Goal: Task Accomplishment & Management: Manage account settings

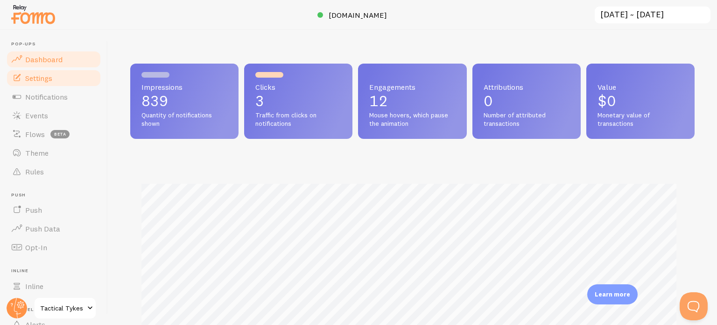
click at [48, 72] on link "Settings" at bounding box center [54, 78] width 96 height 19
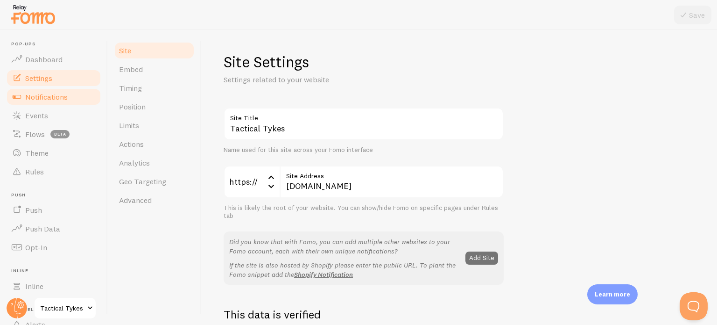
click at [48, 96] on span "Notifications" at bounding box center [46, 96] width 43 height 9
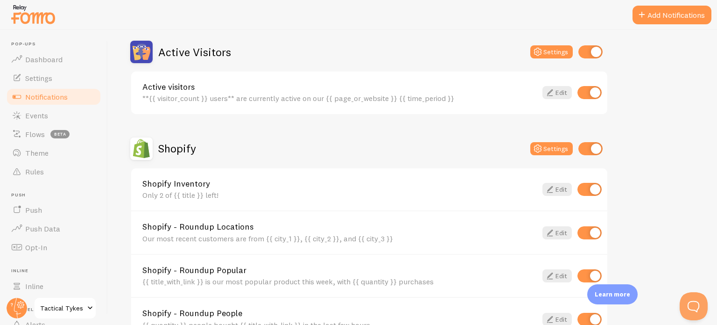
scroll to position [234, 0]
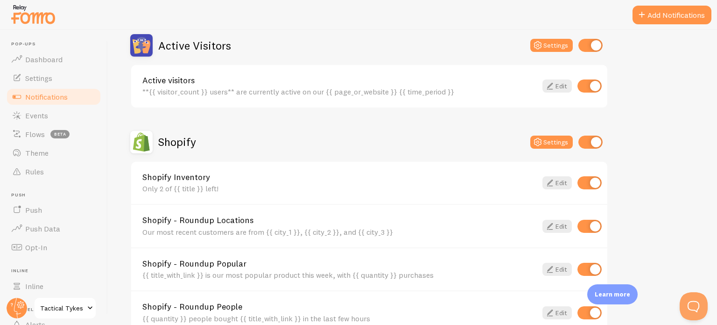
click at [717, 155] on div "Notifications Your Connections and their Notifications Help Article Abandoned C…" at bounding box center [413, 177] width 610 height 295
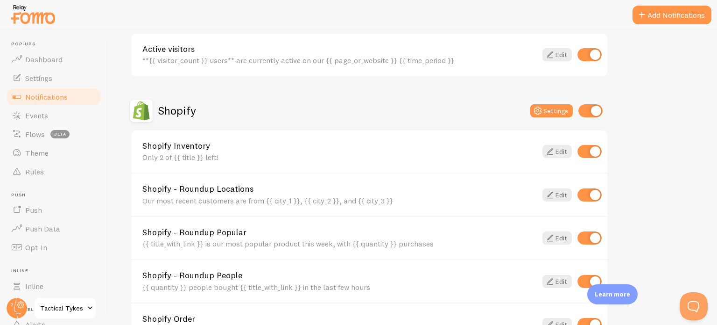
scroll to position [263, 0]
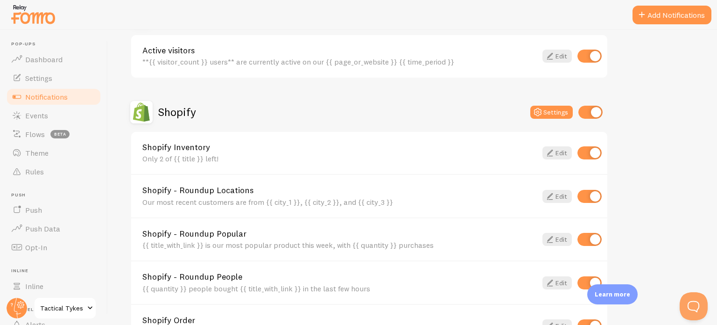
click at [168, 157] on div "Only 2 of {{ title }} left!" at bounding box center [339, 158] width 395 height 8
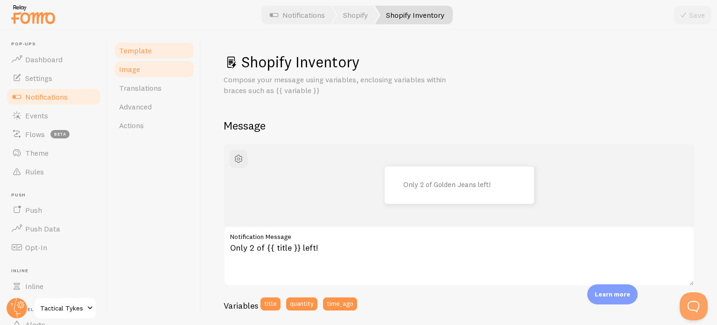
click at [155, 71] on link "Image" at bounding box center [154, 69] width 82 height 19
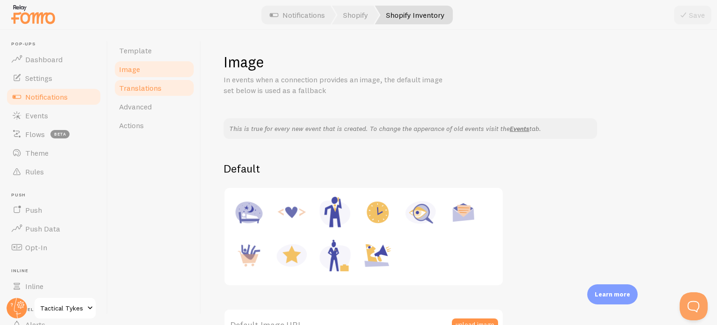
click at [151, 91] on span "Translations" at bounding box center [140, 87] width 43 height 9
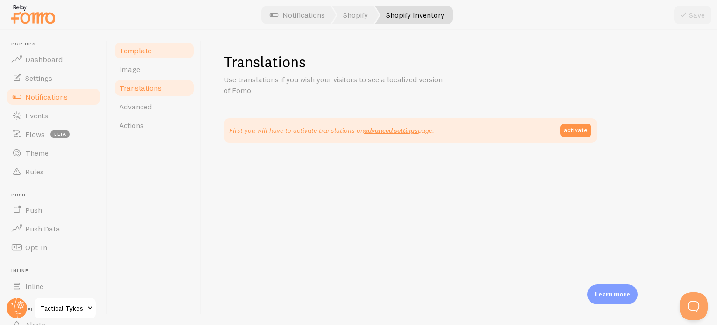
click at [149, 51] on span "Template" at bounding box center [135, 50] width 33 height 9
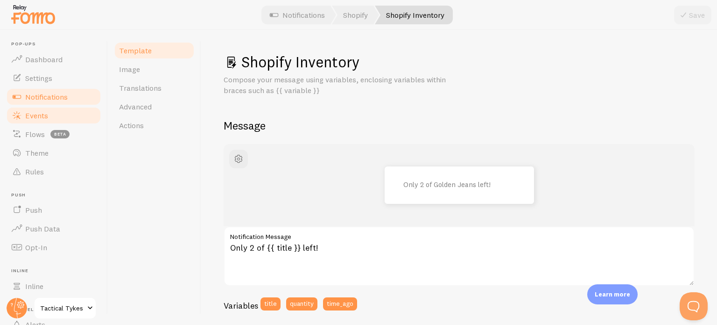
click at [47, 116] on span "Events" at bounding box center [36, 115] width 23 height 9
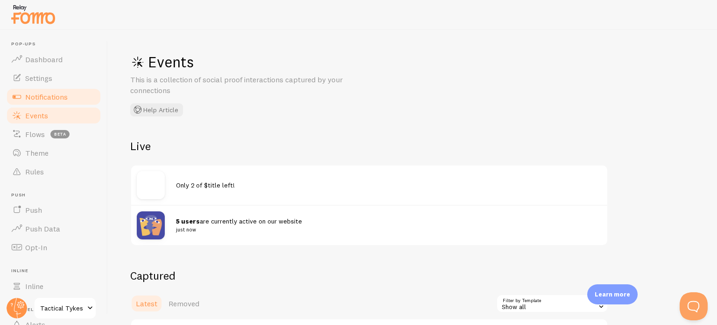
click at [38, 92] on span "Notifications" at bounding box center [46, 96] width 43 height 9
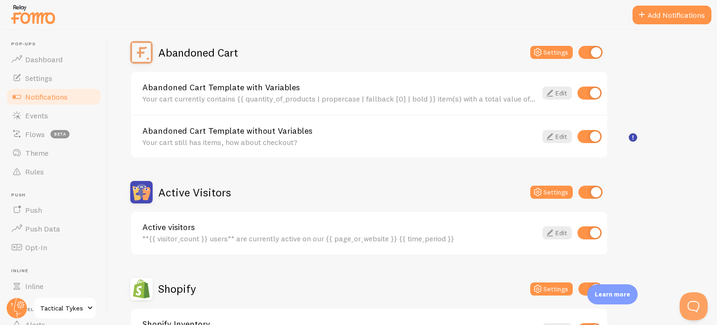
scroll to position [187, 0]
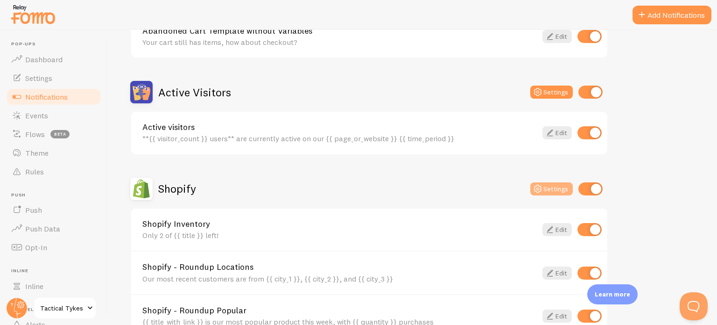
click at [549, 182] on button "Settings" at bounding box center [552, 188] width 43 height 13
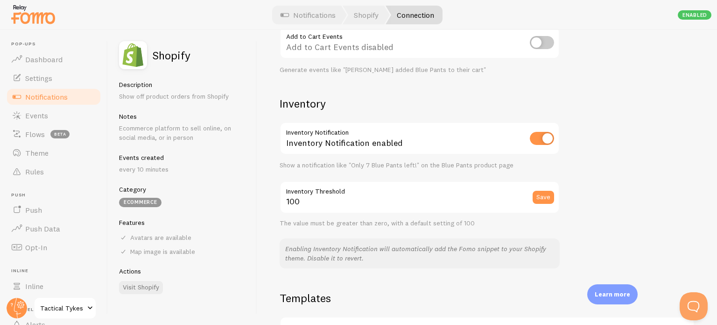
scroll to position [420, 0]
click at [39, 100] on span "Notifications" at bounding box center [46, 96] width 43 height 9
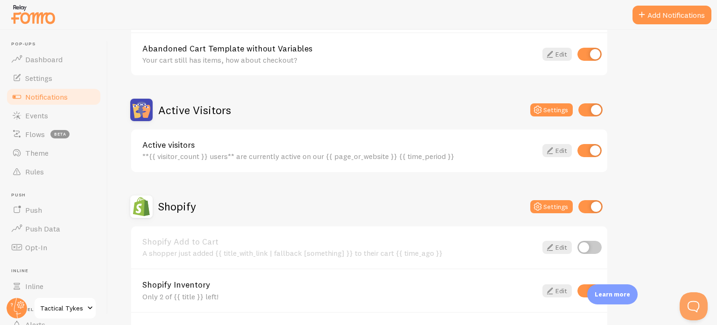
scroll to position [187, 0]
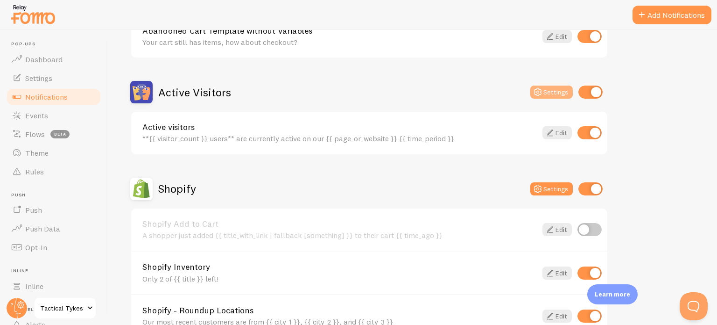
click at [540, 92] on icon at bounding box center [537, 91] width 11 height 11
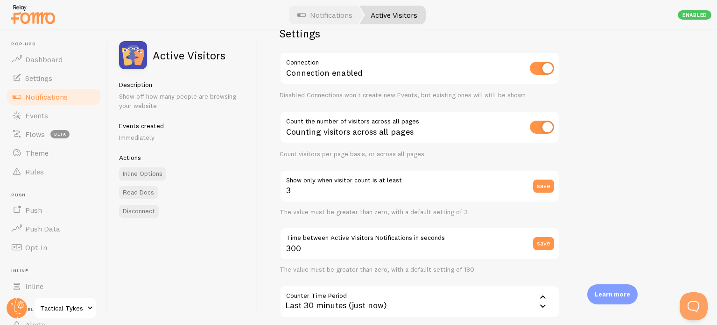
scroll to position [93, 0]
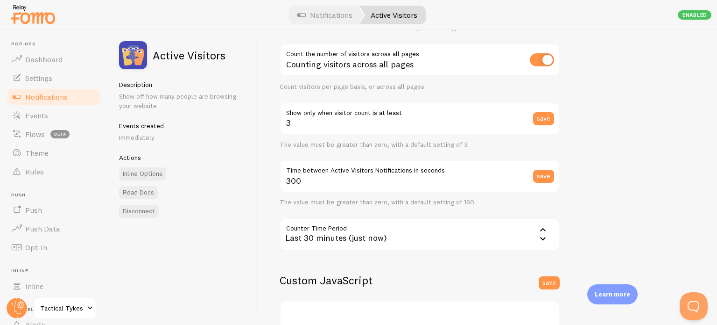
click at [360, 237] on div "Last 30 minutes (just now)" at bounding box center [420, 234] width 280 height 33
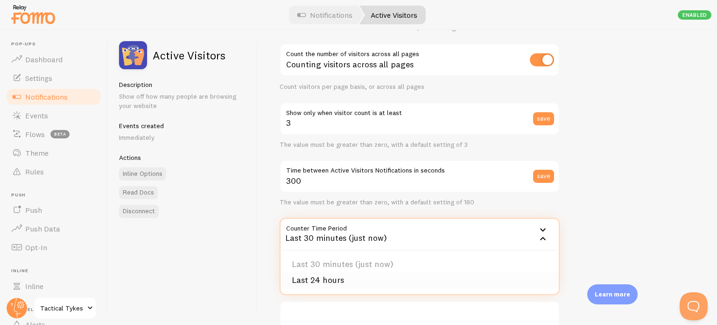
click at [327, 280] on li "Last 24 hours" at bounding box center [420, 280] width 278 height 16
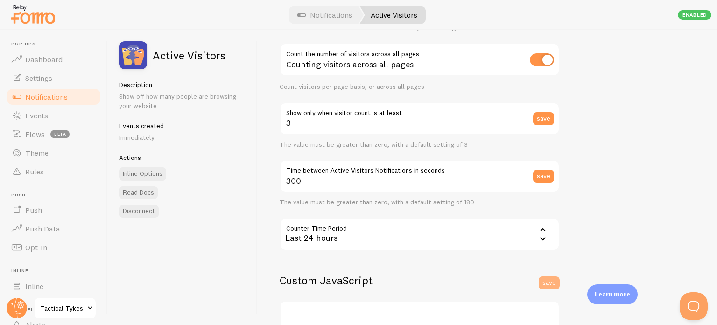
click at [546, 279] on button "save" at bounding box center [549, 282] width 21 height 13
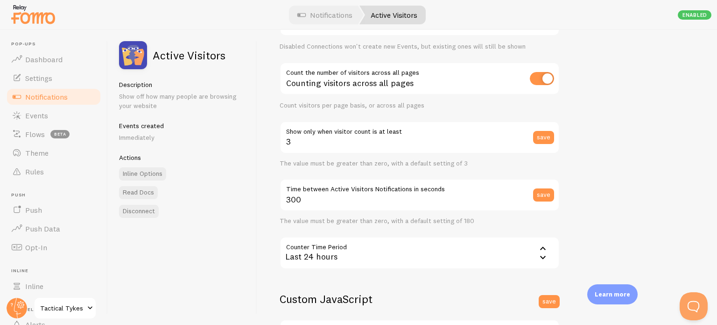
scroll to position [0, 0]
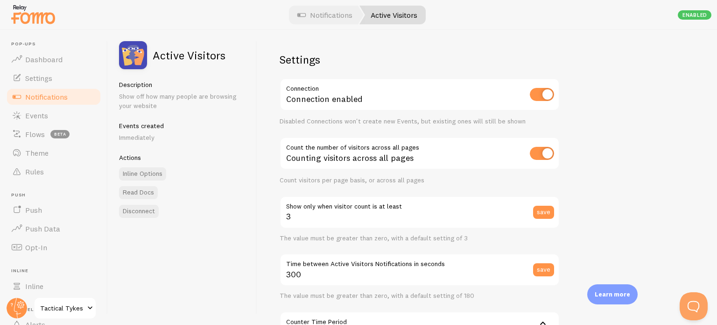
click at [59, 97] on span "Notifications" at bounding box center [46, 96] width 43 height 9
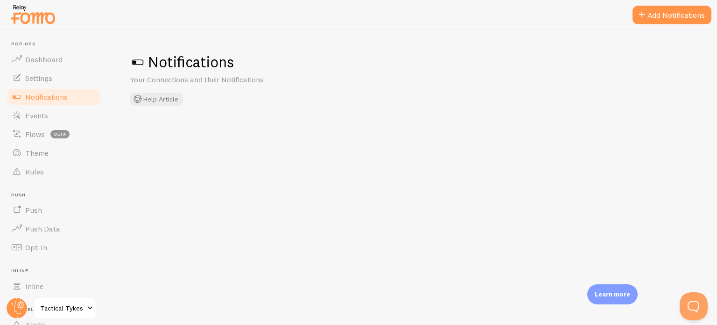
checkbox input "false"
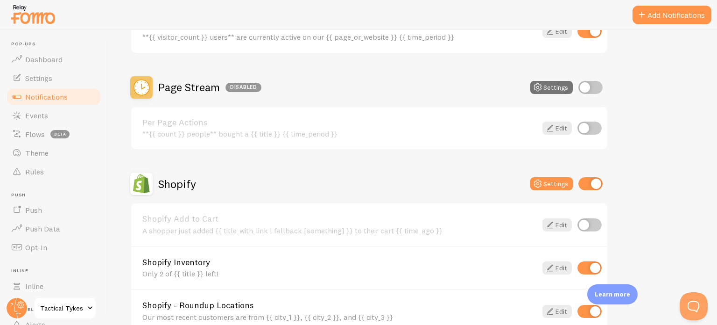
scroll to position [234, 0]
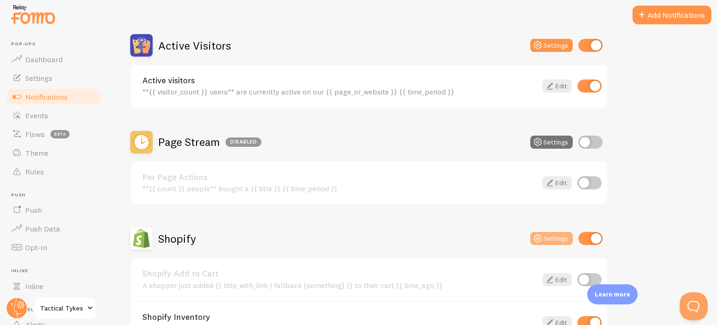
click at [549, 237] on button "Settings" at bounding box center [552, 238] width 43 height 13
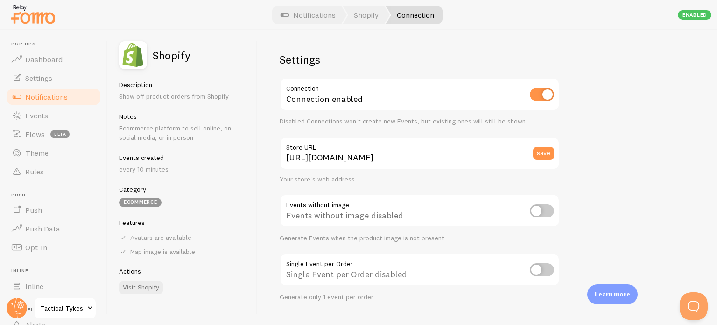
click at [39, 96] on span "Notifications" at bounding box center [46, 96] width 43 height 9
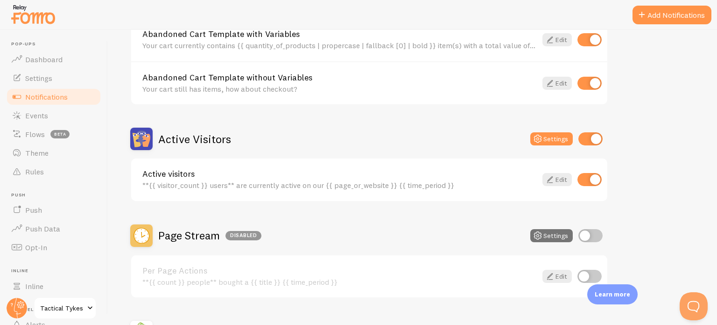
scroll to position [234, 0]
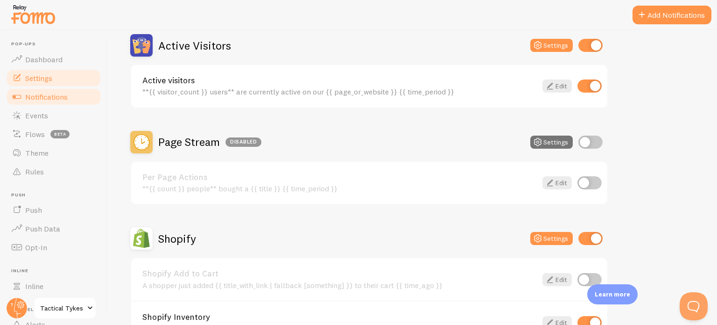
click at [46, 74] on span "Settings" at bounding box center [38, 77] width 27 height 9
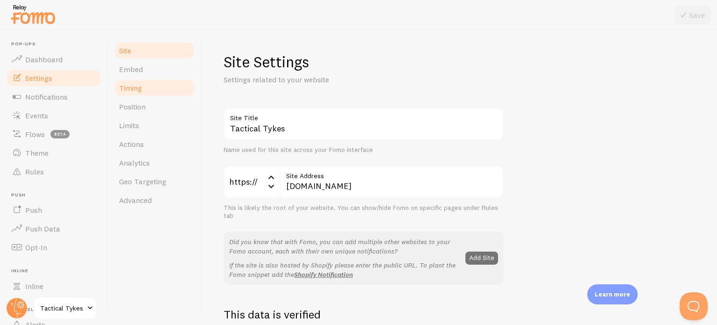
click at [148, 90] on link "Timing" at bounding box center [154, 87] width 82 height 19
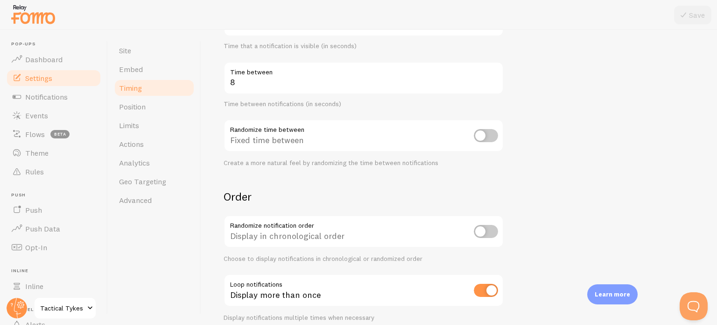
scroll to position [227, 0]
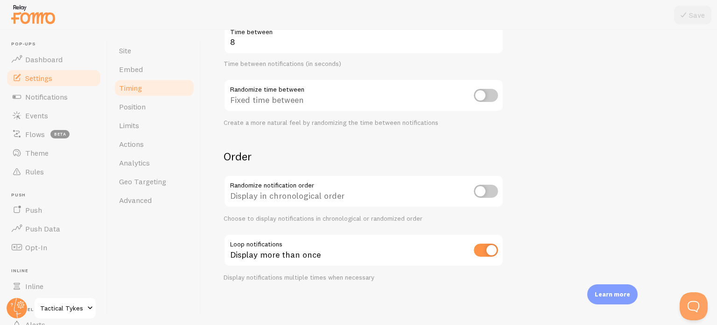
click at [480, 245] on input "checkbox" at bounding box center [486, 249] width 24 height 13
checkbox input "false"
click at [687, 15] on icon at bounding box center [683, 14] width 11 height 11
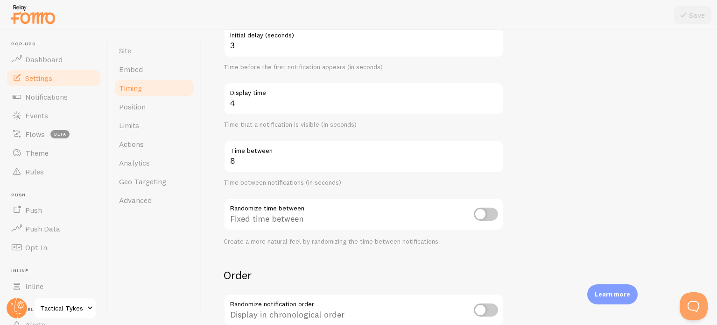
scroll to position [40, 0]
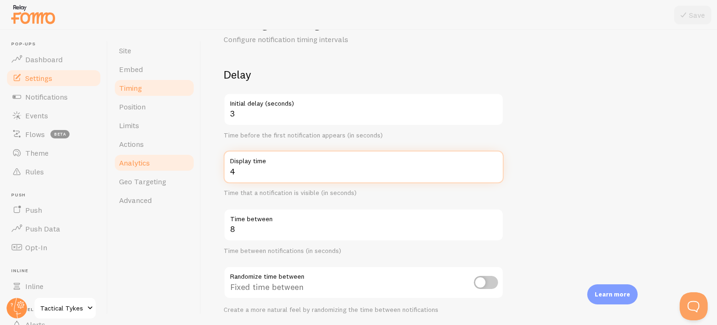
drag, startPoint x: 245, startPoint y: 168, endPoint x: 191, endPoint y: 164, distance: 53.3
click at [191, 164] on div "Site Embed Timing Position Limits Actions Analytics Geo Targeting Advanced Timi…" at bounding box center [413, 177] width 610 height 295
type input "6"
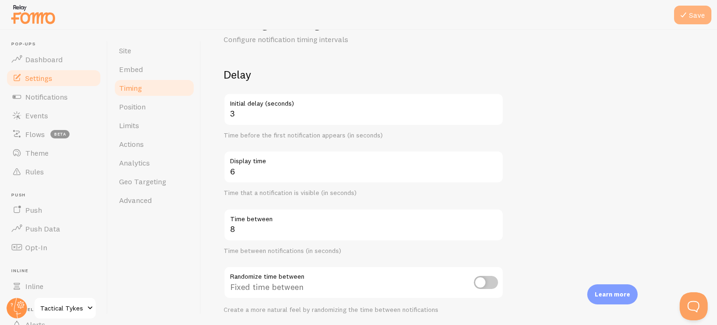
click at [685, 18] on icon at bounding box center [683, 14] width 11 height 11
click at [135, 122] on span "Limits" at bounding box center [129, 125] width 20 height 9
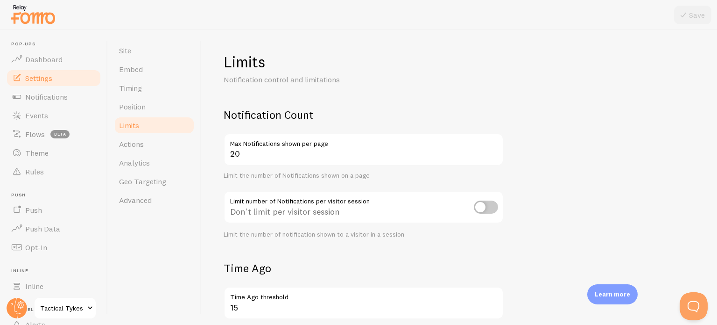
click at [487, 207] on input "checkbox" at bounding box center [486, 206] width 24 height 13
checkbox input "true"
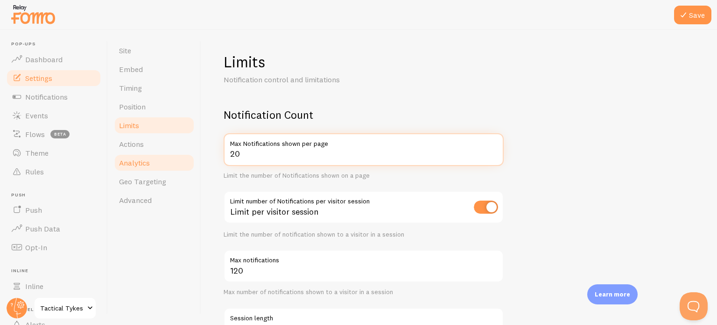
drag, startPoint x: 264, startPoint y: 157, endPoint x: 150, endPoint y: 159, distance: 114.0
click at [151, 159] on div "Site Embed Timing Position Limits Actions Analytics Geo Targeting Advanced Limi…" at bounding box center [413, 177] width 610 height 295
type input "6"
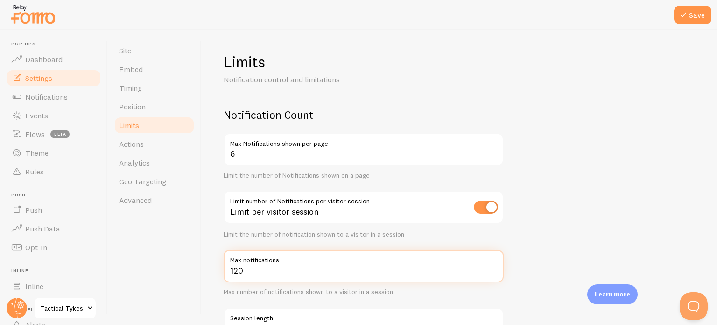
drag, startPoint x: 253, startPoint y: 269, endPoint x: 145, endPoint y: 266, distance: 108.0
click at [145, 266] on div "Site Embed Timing Position Limits Actions Analytics Geo Targeting Advanced Limi…" at bounding box center [413, 177] width 610 height 295
type input "12"
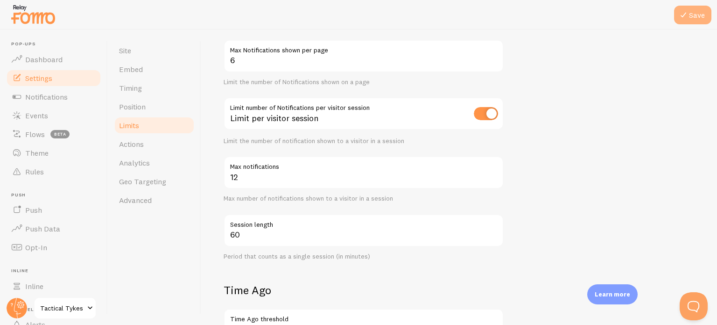
click at [685, 14] on icon at bounding box center [683, 14] width 11 height 11
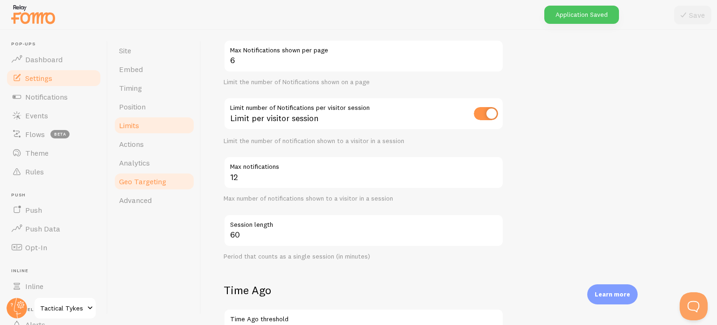
click at [144, 181] on span "Geo Targeting" at bounding box center [142, 181] width 47 height 9
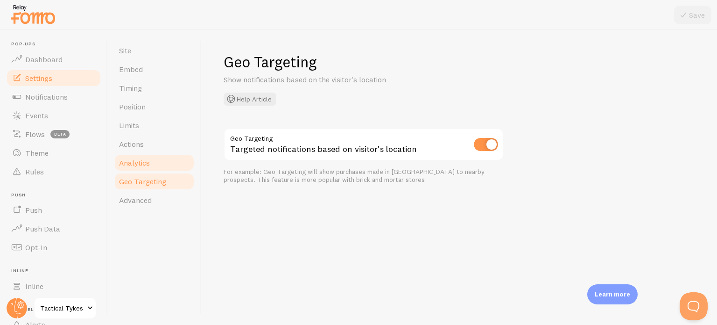
click at [146, 160] on span "Analytics" at bounding box center [134, 162] width 31 height 9
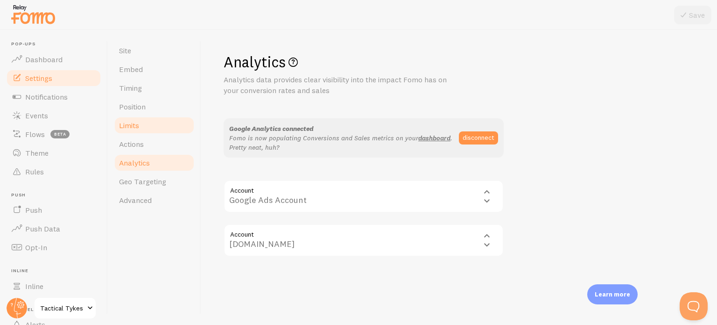
click at [157, 128] on link "Limits" at bounding box center [154, 125] width 82 height 19
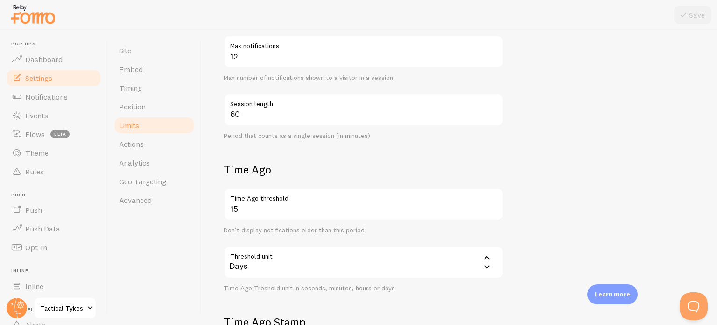
scroll to position [327, 0]
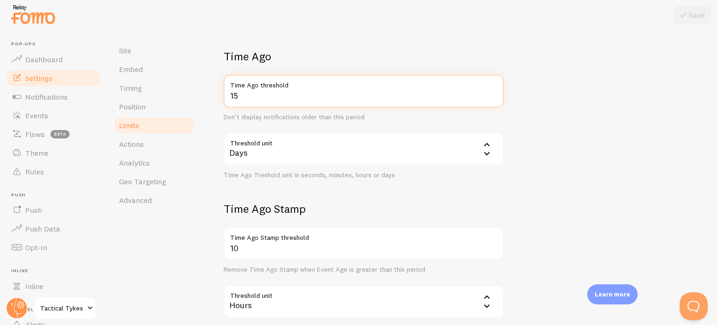
drag, startPoint x: 252, startPoint y: 96, endPoint x: 201, endPoint y: 85, distance: 52.0
click at [201, 85] on div "Limits Notification control and limitations Notification Count 6 Max Notificati…" at bounding box center [459, 177] width 516 height 295
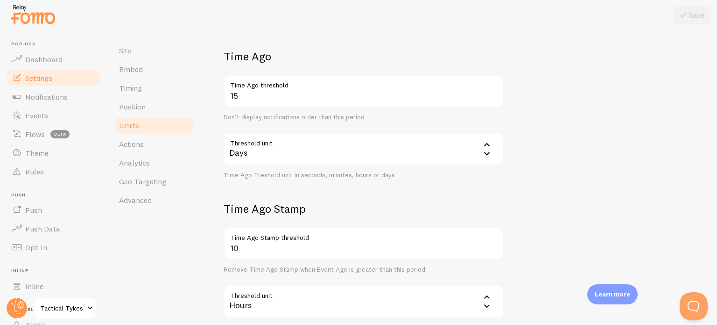
click at [209, 94] on div "Limits Notification control and limitations Notification Count 6 Max Notificati…" at bounding box center [459, 177] width 516 height 295
click at [572, 145] on form "Notification Count 6 Max Notifications shown per page Limit the number of Notif…" at bounding box center [459, 55] width 471 height 551
click at [139, 198] on span "Advanced" at bounding box center [135, 199] width 33 height 9
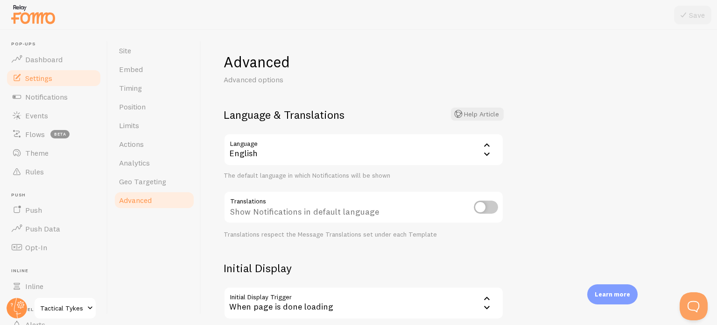
click at [163, 269] on div "Site Embed Timing Position Limits Actions Analytics Geo Targeting Advanced" at bounding box center [154, 177] width 93 height 295
click at [717, 218] on div "Advanced Advanced options Language & Translations Help Article Language en Engl…" at bounding box center [459, 177] width 516 height 295
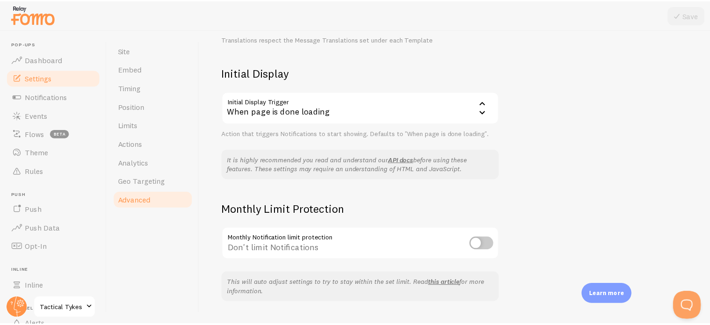
scroll to position [193, 0]
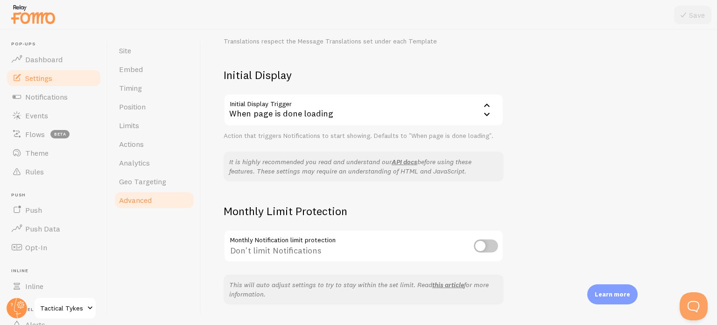
click at [343, 118] on div "When page is done loading" at bounding box center [364, 109] width 280 height 33
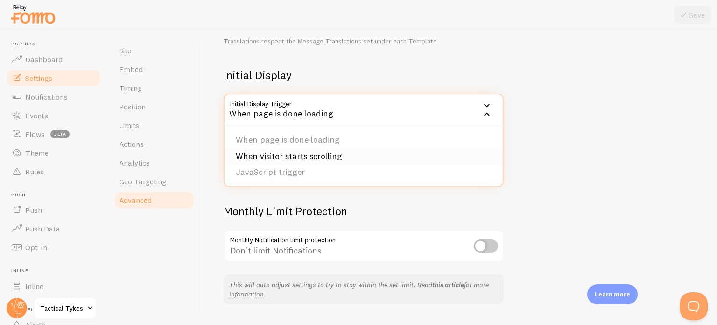
click at [304, 155] on li "When visitor starts scrolling" at bounding box center [364, 156] width 278 height 16
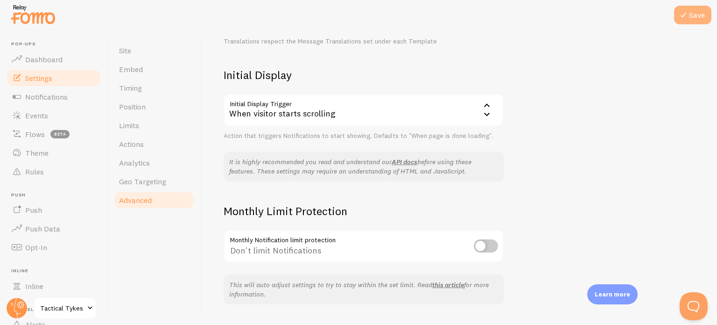
click at [681, 16] on icon at bounding box center [683, 14] width 11 height 11
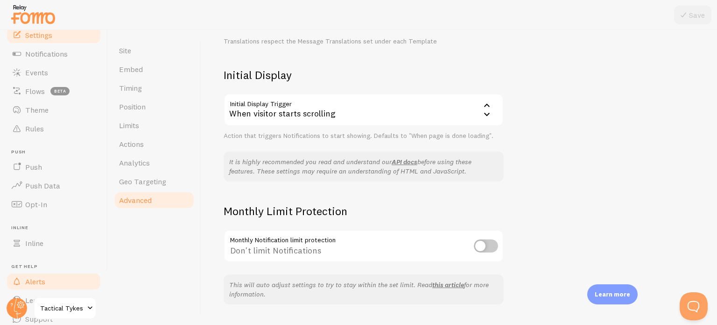
scroll to position [80, 0]
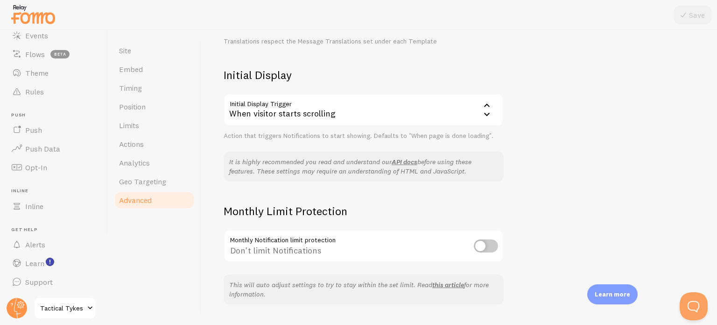
click at [67, 308] on span "Tactical Tykes" at bounding box center [62, 307] width 44 height 11
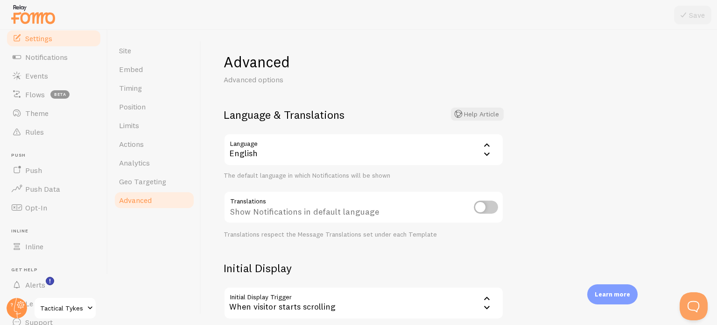
scroll to position [80, 0]
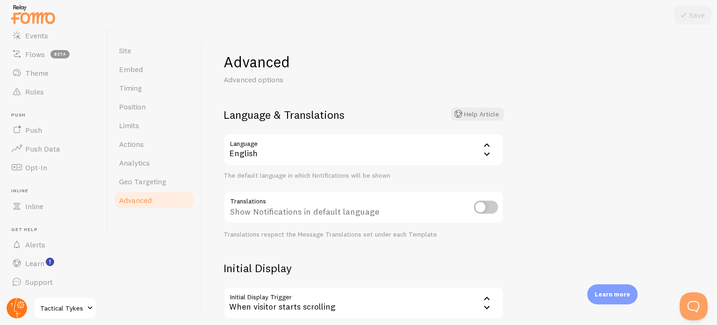
click at [20, 302] on circle at bounding box center [17, 308] width 21 height 21
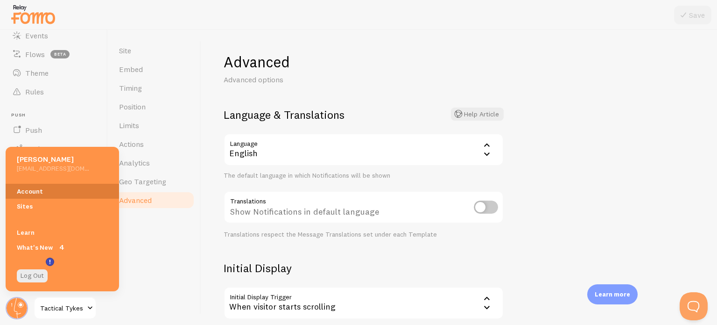
click at [37, 190] on link "Account" at bounding box center [62, 191] width 113 height 15
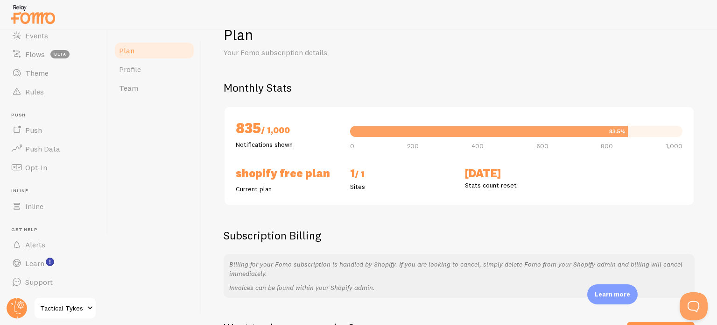
scroll to position [81, 0]
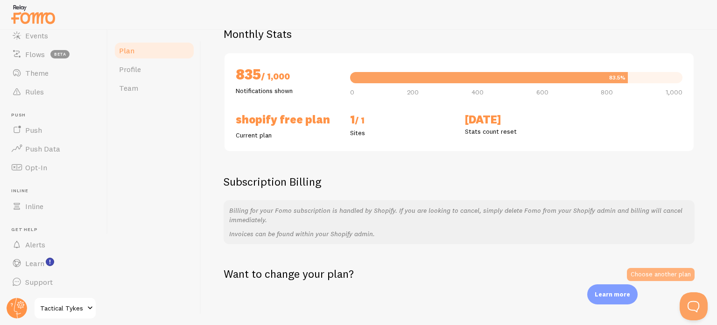
click at [648, 274] on link "Choose another plan" at bounding box center [661, 274] width 68 height 13
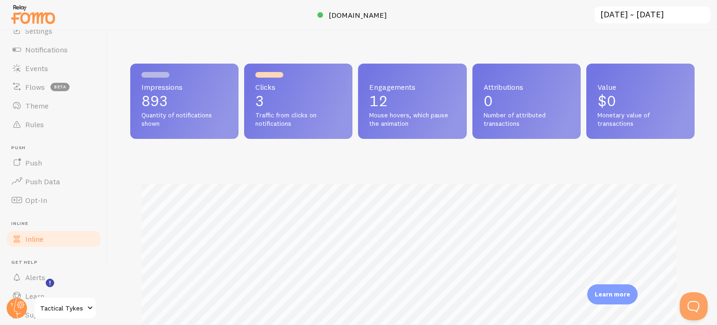
scroll to position [80, 0]
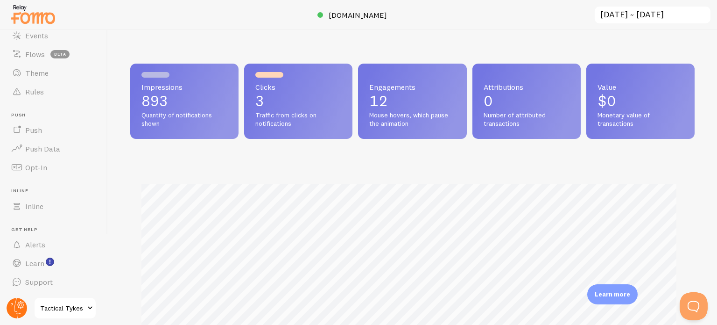
click at [14, 304] on circle at bounding box center [17, 308] width 21 height 21
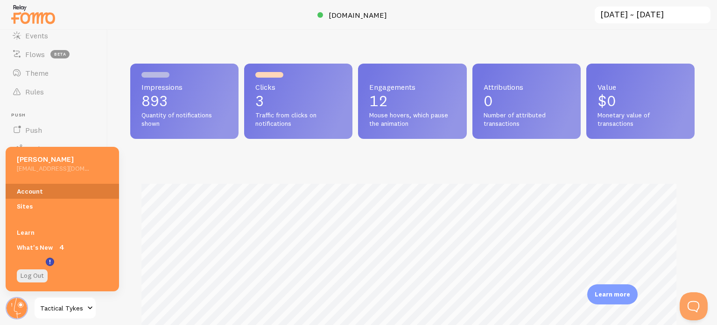
click at [22, 188] on link "Account" at bounding box center [62, 191] width 113 height 15
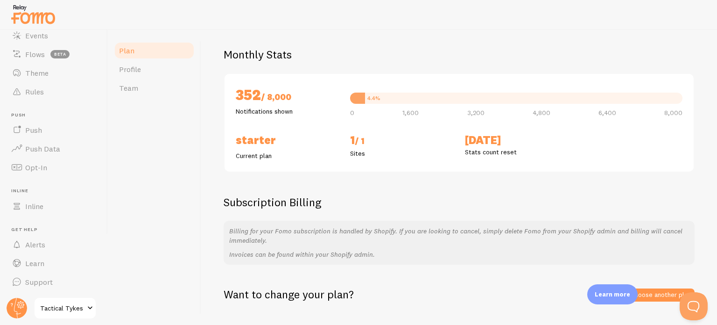
scroll to position [136, 0]
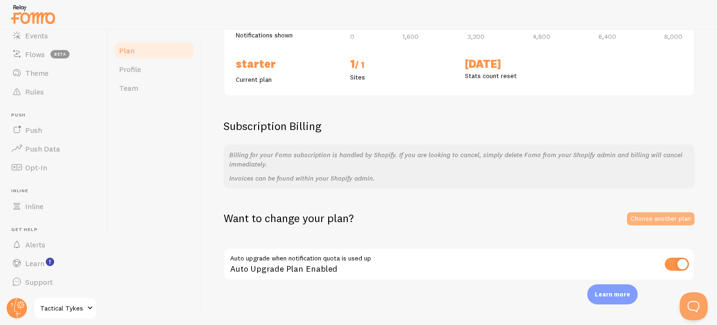
click at [639, 217] on link "Choose another plan" at bounding box center [661, 218] width 68 height 13
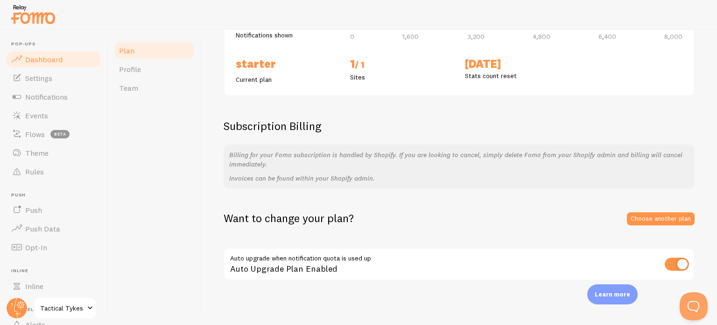
click at [39, 55] on span "Dashboard" at bounding box center [43, 59] width 37 height 9
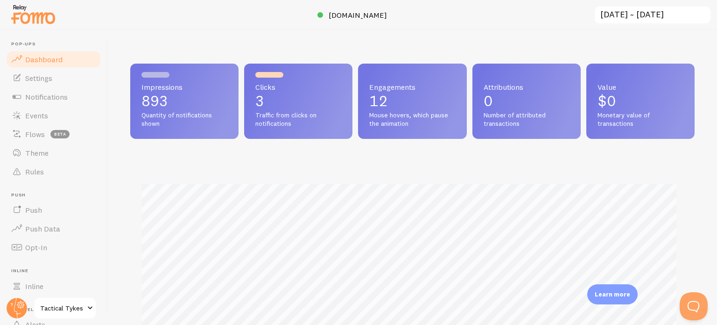
scroll to position [245, 557]
click at [39, 82] on span "Settings" at bounding box center [38, 77] width 27 height 9
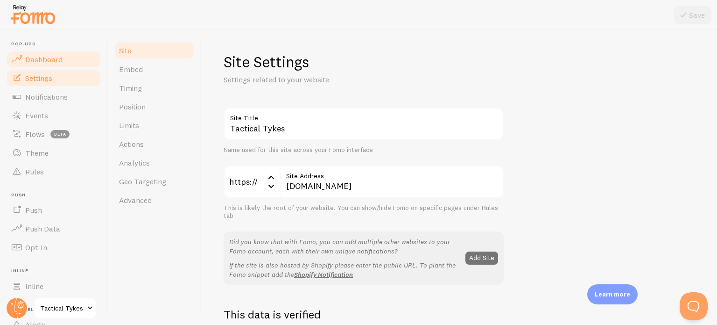
click at [37, 60] on span "Dashboard" at bounding box center [43, 59] width 37 height 9
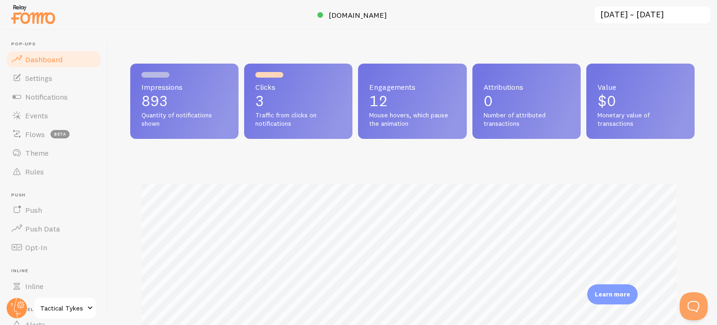
scroll to position [245, 557]
click at [45, 82] on span "Settings" at bounding box center [38, 77] width 27 height 9
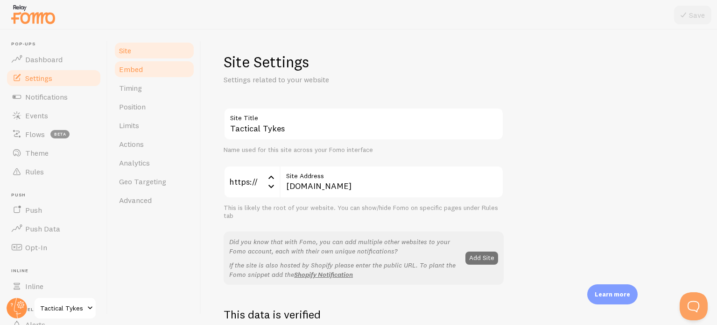
click at [147, 64] on link "Embed" at bounding box center [154, 69] width 82 height 19
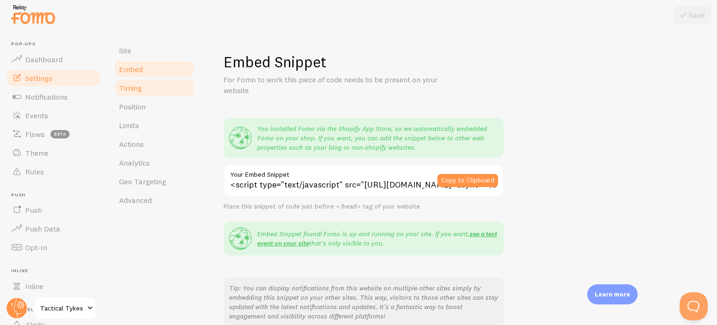
click at [142, 81] on link "Timing" at bounding box center [154, 87] width 82 height 19
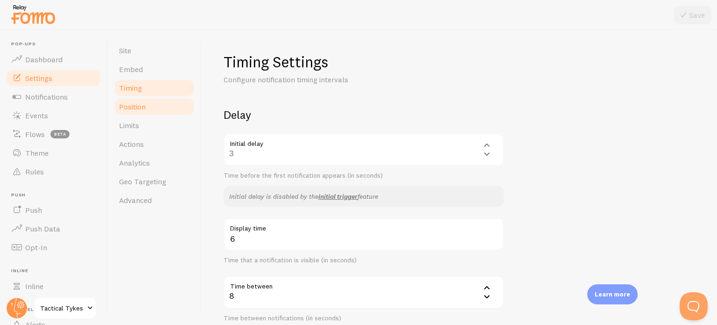
click at [134, 103] on span "Position" at bounding box center [132, 106] width 27 height 9
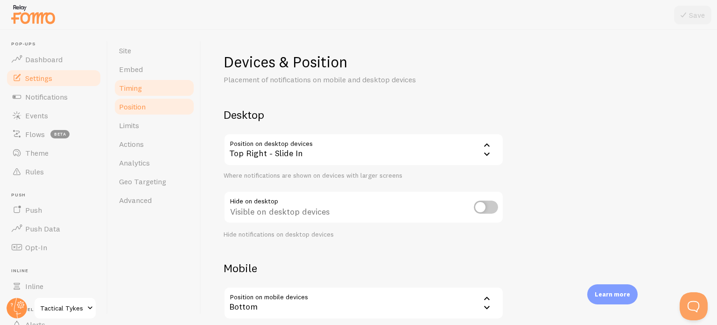
click at [139, 96] on link "Timing" at bounding box center [154, 87] width 82 height 19
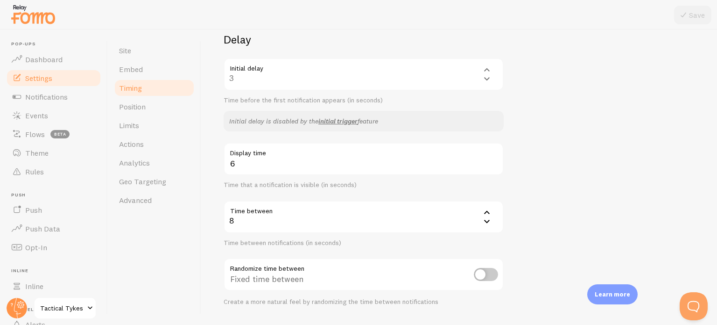
scroll to position [187, 0]
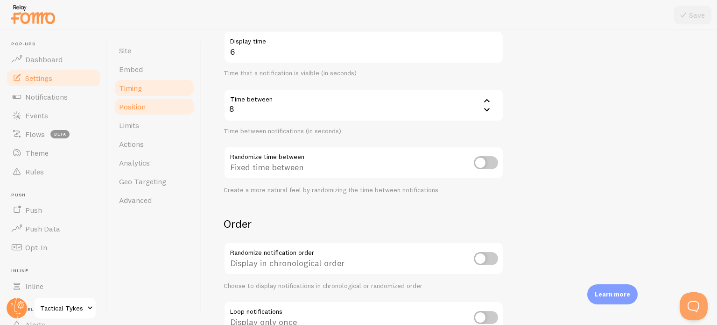
click at [151, 108] on link "Position" at bounding box center [154, 106] width 82 height 19
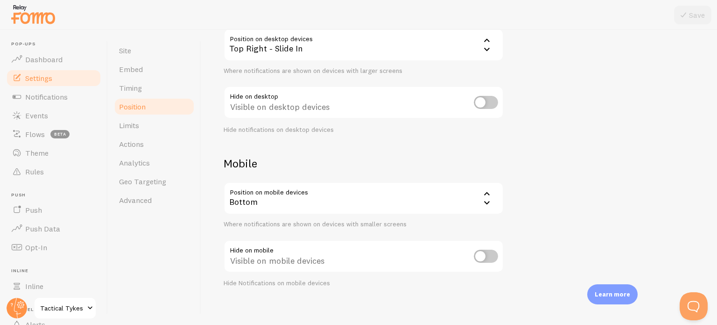
scroll to position [111, 0]
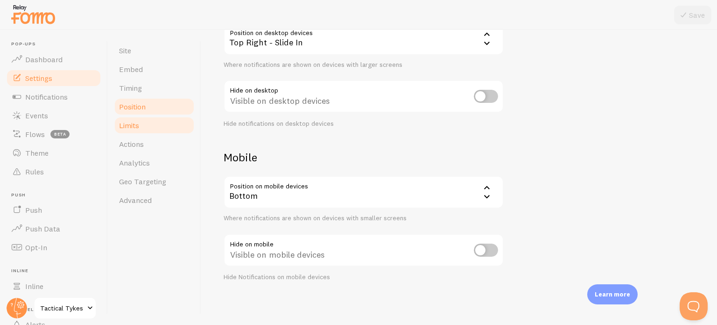
click at [157, 119] on link "Limits" at bounding box center [154, 125] width 82 height 19
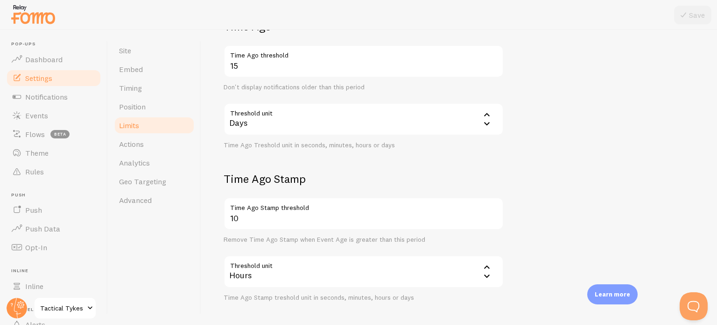
scroll to position [374, 0]
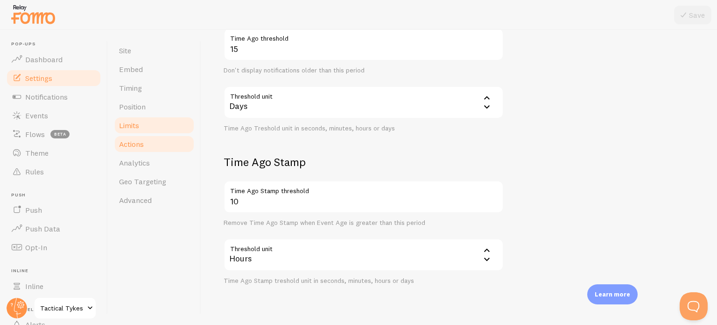
click at [136, 143] on span "Actions" at bounding box center [131, 143] width 25 height 9
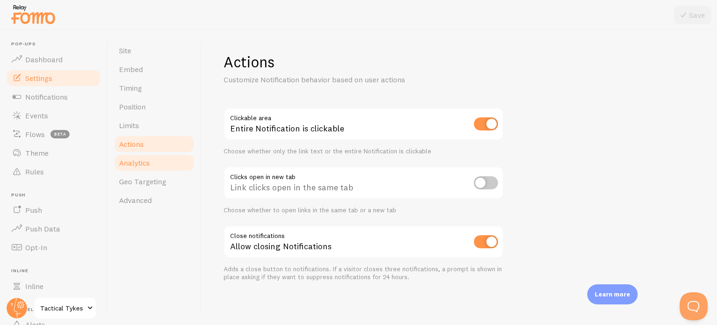
click at [156, 158] on link "Analytics" at bounding box center [154, 162] width 82 height 19
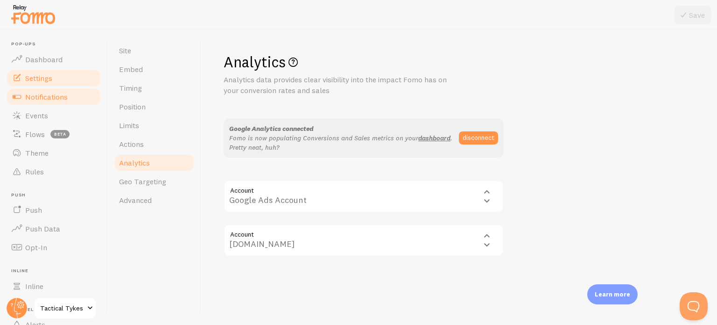
click at [50, 102] on link "Notifications" at bounding box center [54, 96] width 96 height 19
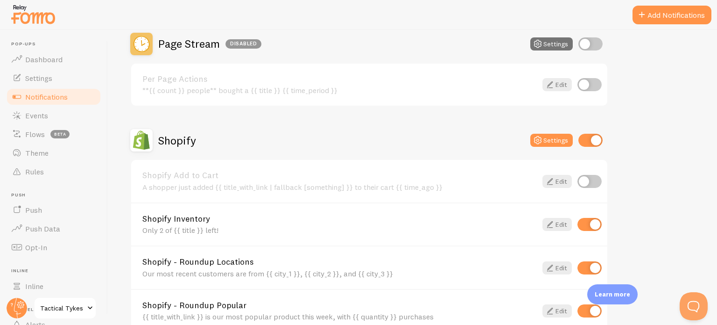
scroll to position [374, 0]
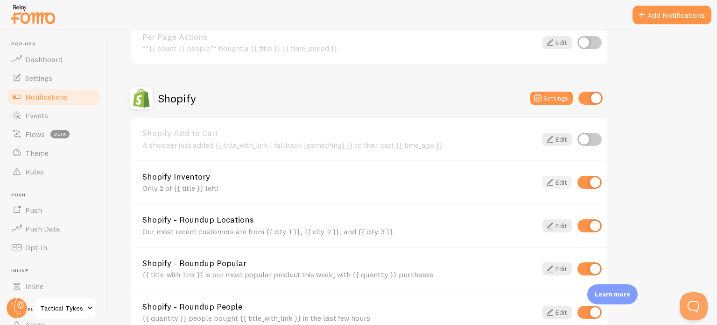
click at [559, 177] on link "Edit" at bounding box center [557, 182] width 29 height 13
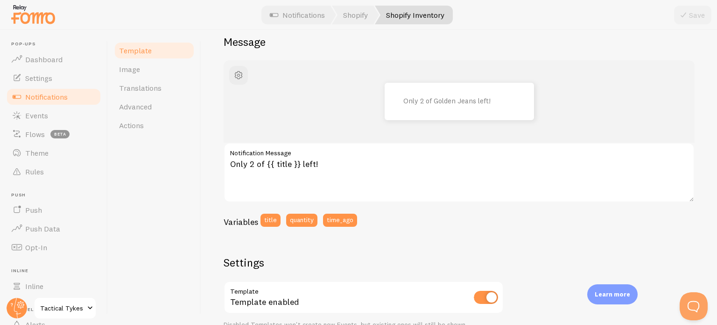
scroll to position [47, 0]
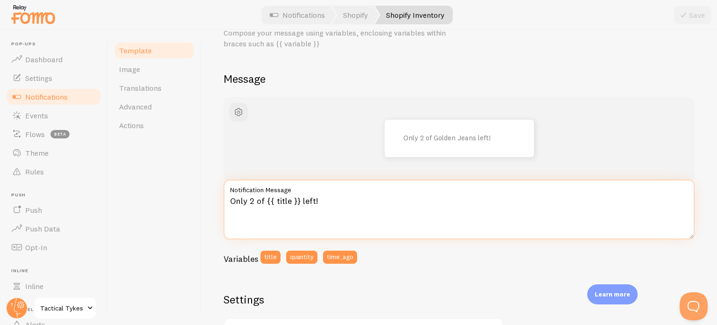
drag, startPoint x: 265, startPoint y: 199, endPoint x: 297, endPoint y: 201, distance: 31.8
click at [297, 201] on textarea "Only 2 of {{ title }} left!" at bounding box center [459, 209] width 471 height 60
drag, startPoint x: 229, startPoint y: 199, endPoint x: 263, endPoint y: 200, distance: 34.1
click at [263, 200] on textarea "Only 2 of {{ title }} left!" at bounding box center [459, 209] width 471 height 60
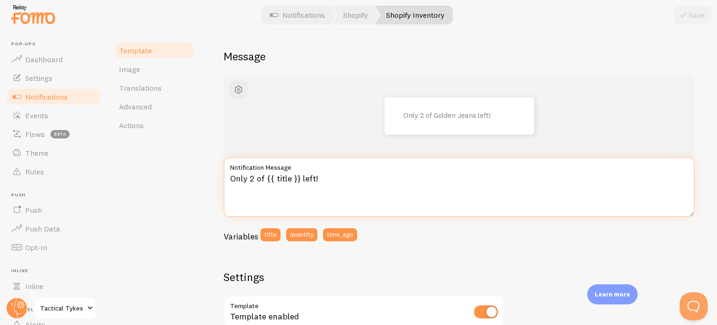
scroll to position [0, 0]
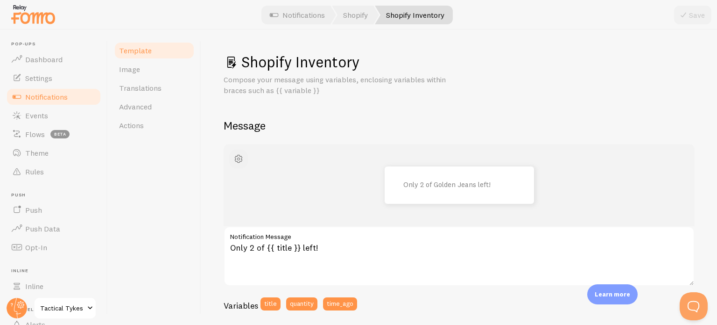
click at [243, 162] on span "button" at bounding box center [238, 158] width 11 height 11
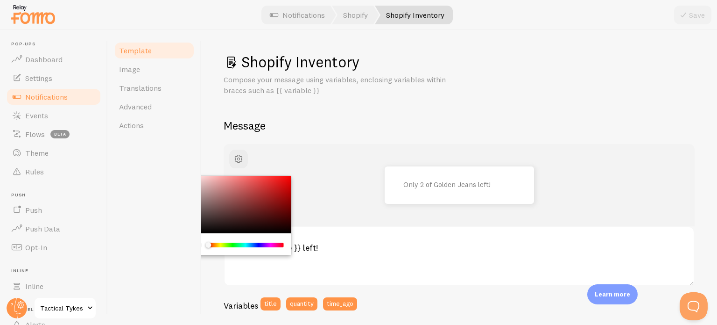
click at [328, 121] on h2 "Message" at bounding box center [459, 125] width 471 height 14
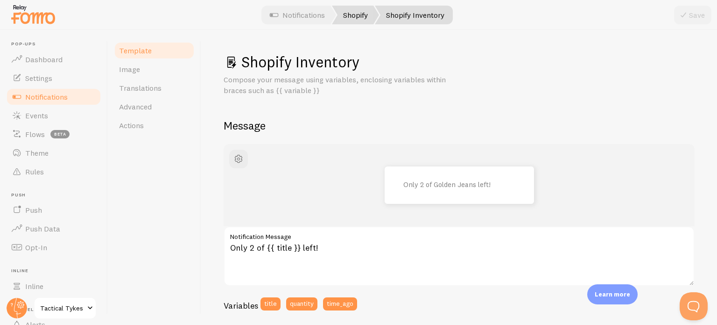
click at [362, 12] on link "Shopify" at bounding box center [355, 15] width 47 height 19
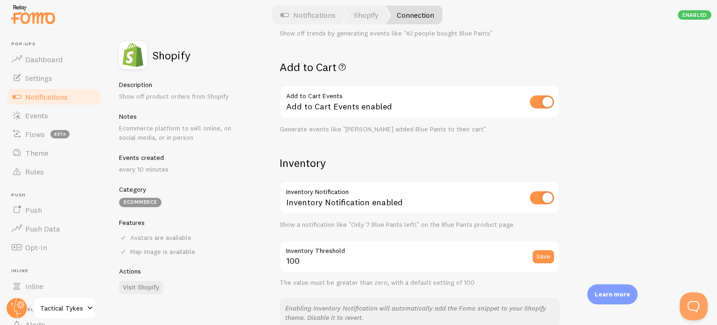
scroll to position [420, 0]
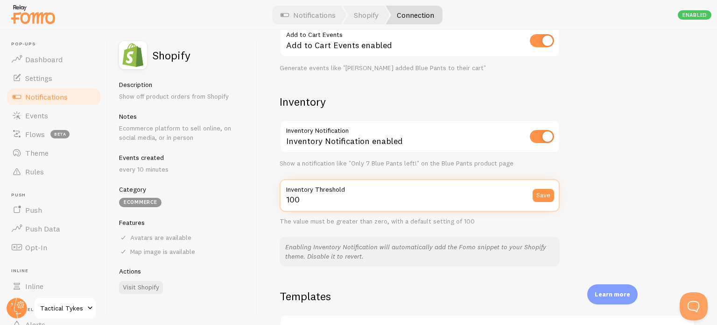
click at [313, 198] on input "100" at bounding box center [420, 195] width 280 height 33
click at [322, 200] on input "1000" at bounding box center [420, 195] width 280 height 33
type input "100"
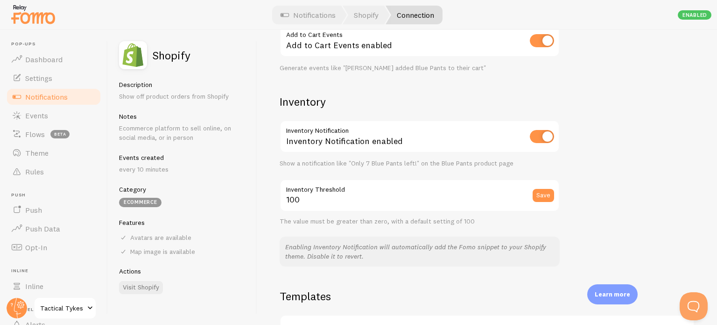
click at [55, 105] on link "Notifications" at bounding box center [54, 96] width 96 height 19
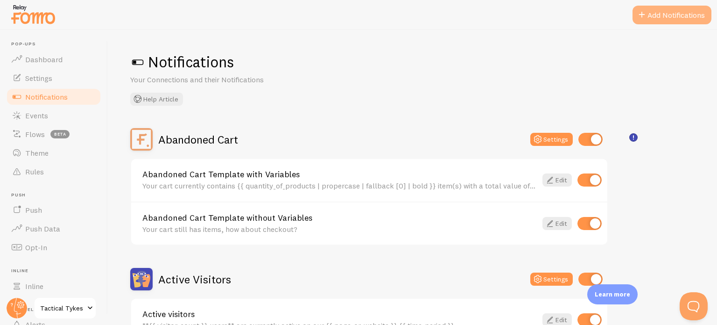
click at [653, 9] on button "Add Notifications" at bounding box center [672, 15] width 79 height 19
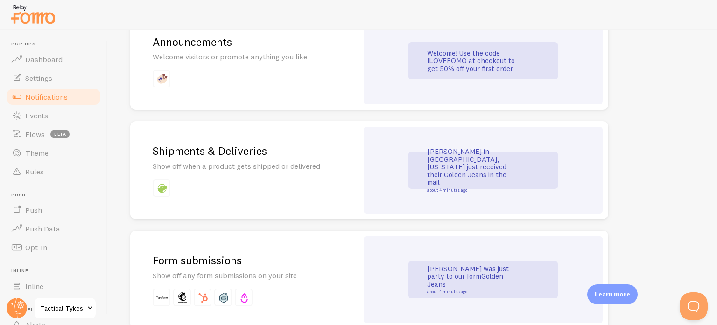
scroll to position [654, 0]
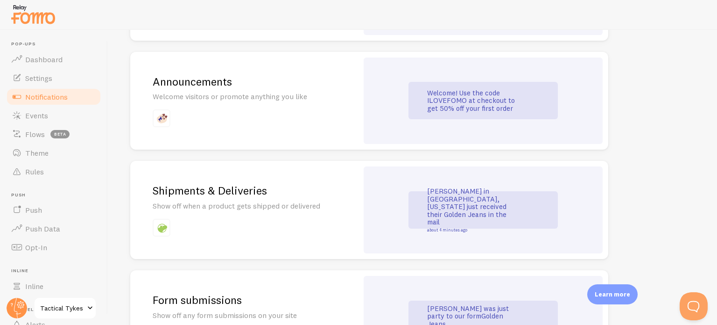
click at [452, 87] on div "Welcome! Use the code ILOVEFOMO at checkout to get 50% off your first order" at bounding box center [483, 100] width 149 height 37
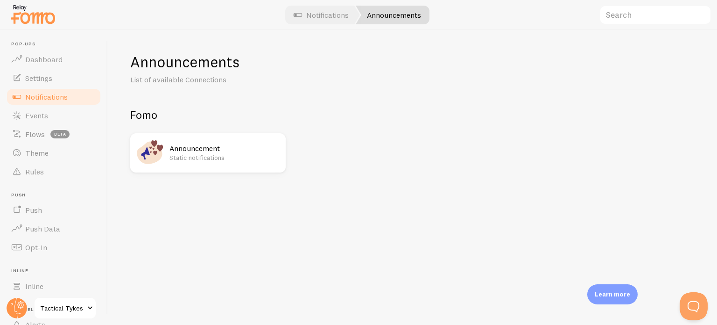
click at [197, 144] on h2 "Announcement" at bounding box center [225, 148] width 111 height 10
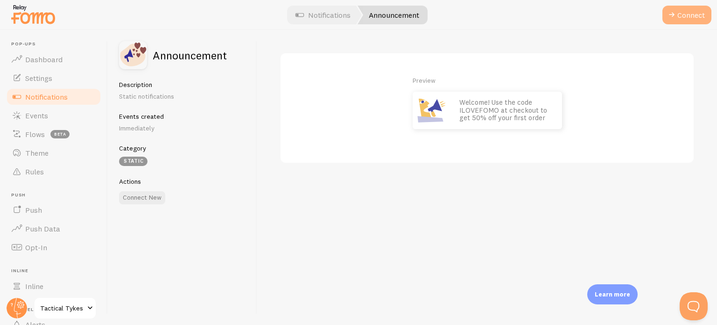
click at [682, 13] on button "Connect" at bounding box center [687, 15] width 49 height 19
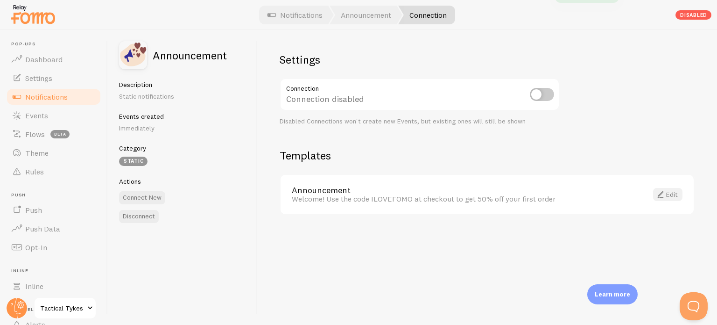
click at [662, 193] on span at bounding box center [660, 194] width 11 height 11
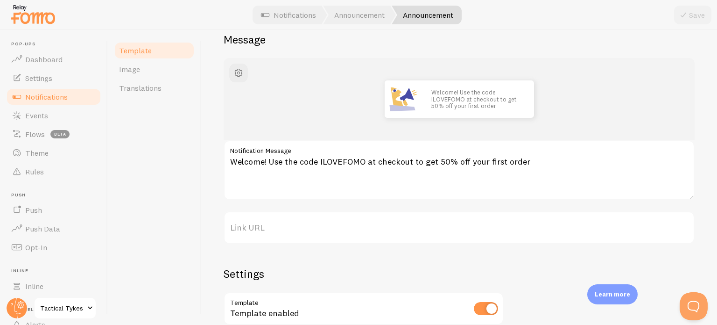
scroll to position [78, 0]
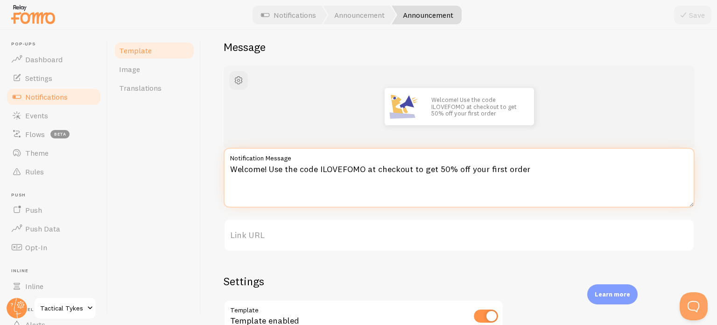
drag, startPoint x: 540, startPoint y: 165, endPoint x: 223, endPoint y: 165, distance: 317.1
click at [223, 165] on div "Announcement Compose your message using variables and filters, enclosing variab…" at bounding box center [459, 177] width 516 height 295
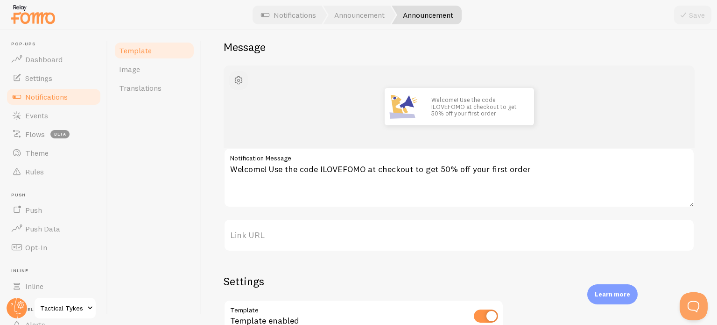
click at [238, 78] on span "button" at bounding box center [238, 80] width 11 height 11
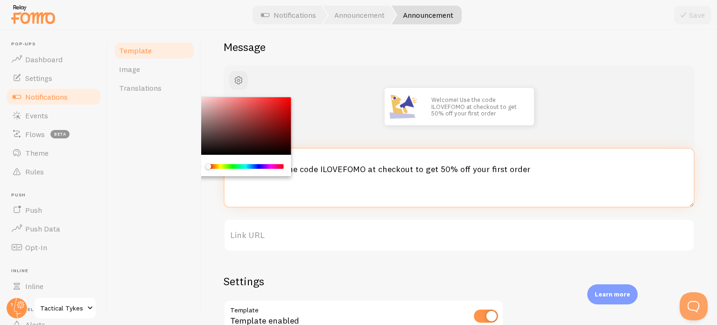
click at [381, 194] on textarea "Welcome! Use the code ILOVEFOMO at checkout to get 50% off your first order" at bounding box center [459, 178] width 471 height 60
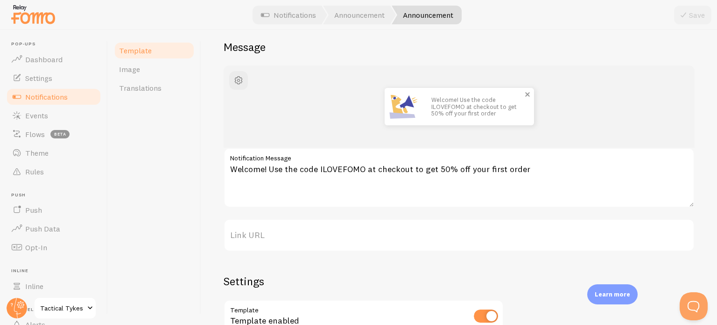
click at [392, 107] on img at bounding box center [403, 106] width 37 height 37
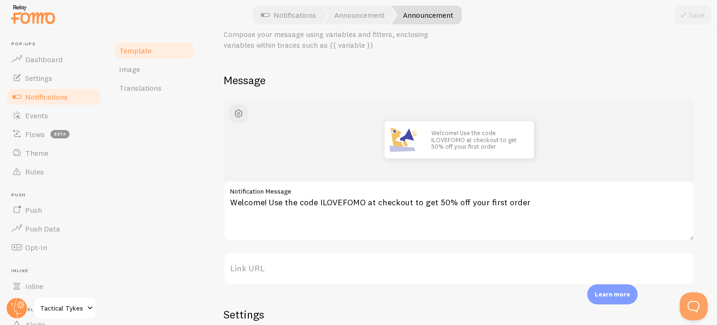
scroll to position [0, 0]
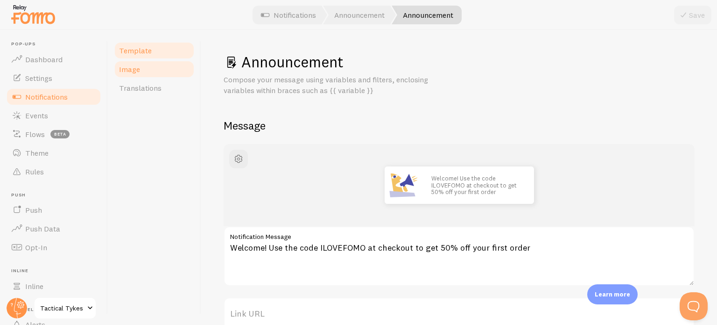
click at [140, 66] on link "Image" at bounding box center [154, 69] width 82 height 19
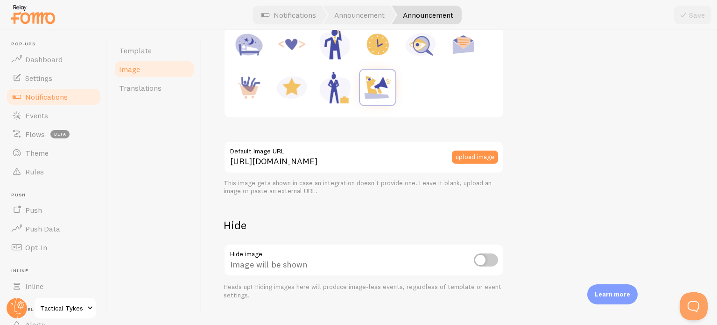
scroll to position [140, 0]
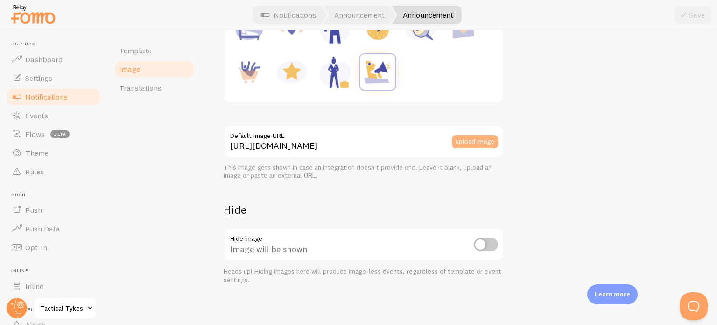
click at [476, 138] on button "upload image" at bounding box center [475, 141] width 46 height 13
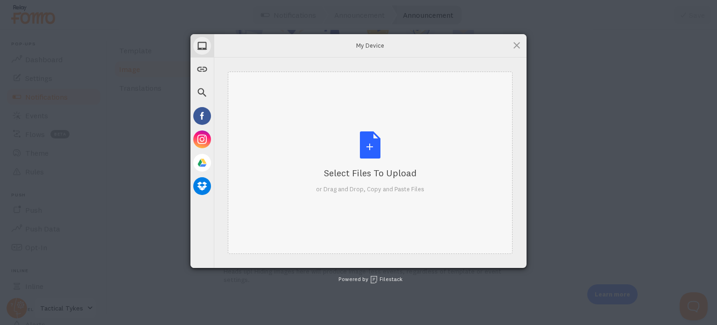
click at [368, 174] on div "Select Files to Upload" at bounding box center [370, 172] width 108 height 13
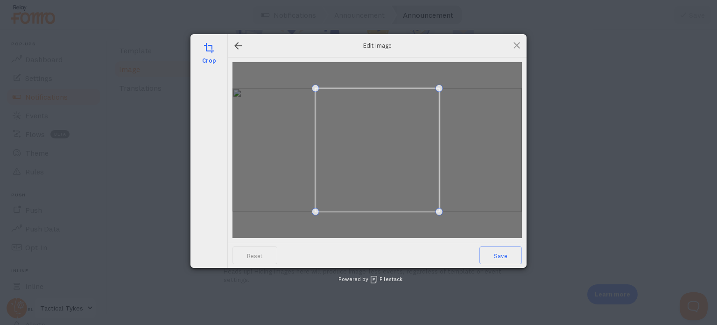
click at [222, 65] on div "crop Edit Image Reset Save" at bounding box center [359, 151] width 336 height 234
click at [271, 69] on div at bounding box center [378, 150] width 290 height 176
click at [240, 50] on div at bounding box center [238, 45] width 11 height 11
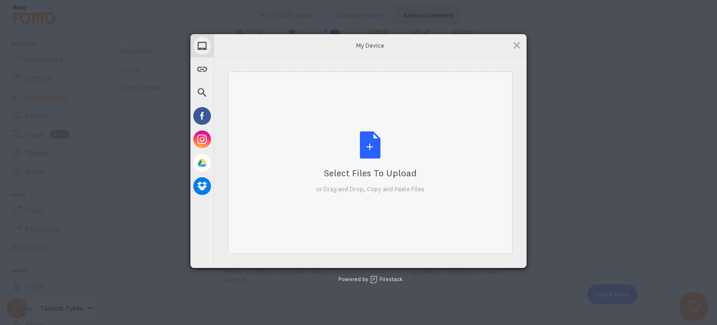
click at [365, 160] on div "Select Files to Upload or Drag and Drop, Copy and Paste Files" at bounding box center [370, 162] width 108 height 62
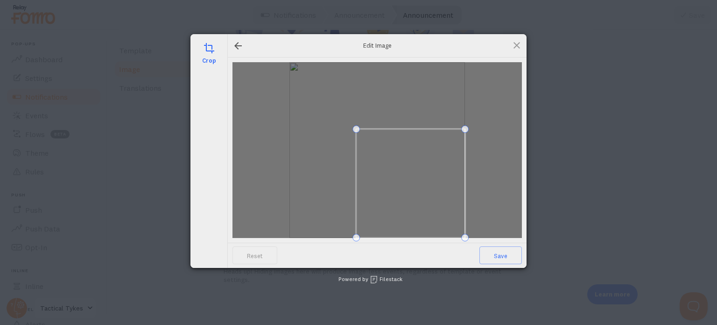
click at [370, 131] on div at bounding box center [378, 150] width 290 height 176
click at [370, 108] on span at bounding box center [378, 158] width 104 height 104
click at [413, 184] on div at bounding box center [369, 149] width 87 height 87
click at [398, 195] on span at bounding box center [370, 194] width 88 height 2
click at [397, 195] on span at bounding box center [370, 194] width 88 height 2
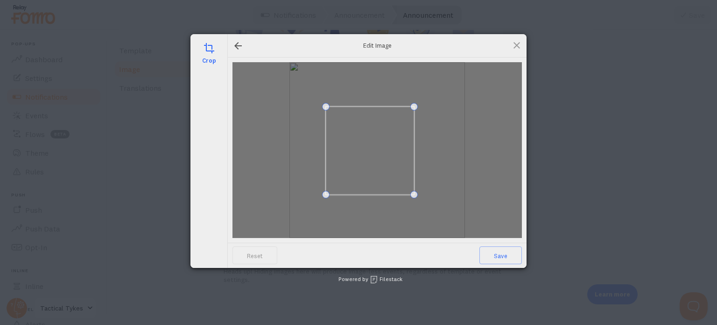
click at [387, 106] on span at bounding box center [370, 106] width 88 height 2
click at [394, 113] on span at bounding box center [377, 155] width 88 height 88
click at [431, 108] on span at bounding box center [426, 105] width 7 height 7
click at [382, 109] on span at bounding box center [377, 154] width 94 height 94
click at [497, 256] on span "Save" at bounding box center [501, 255] width 43 height 18
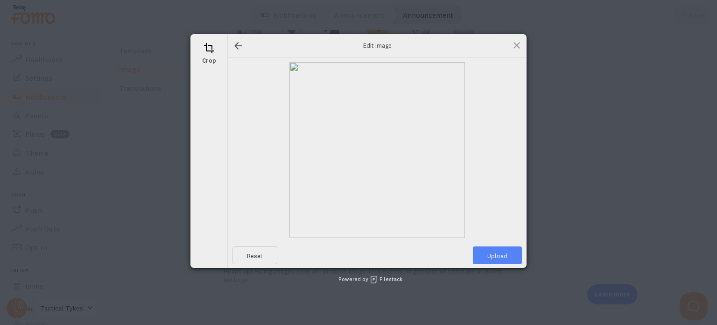
click at [499, 251] on span "Upload" at bounding box center [497, 255] width 49 height 18
type input "https://process.filestackapi.com/ApqhzE1ldTzuKSj33adqez/resize=width:170,height…"
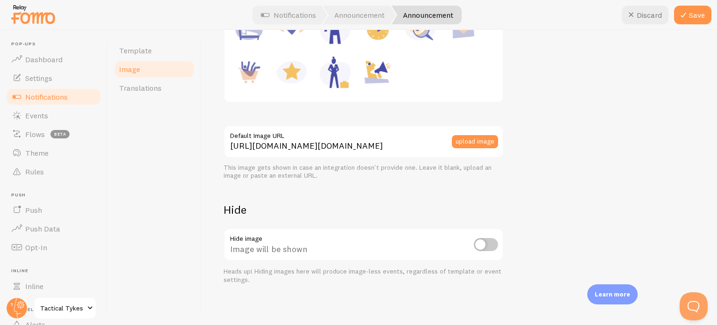
scroll to position [47, 0]
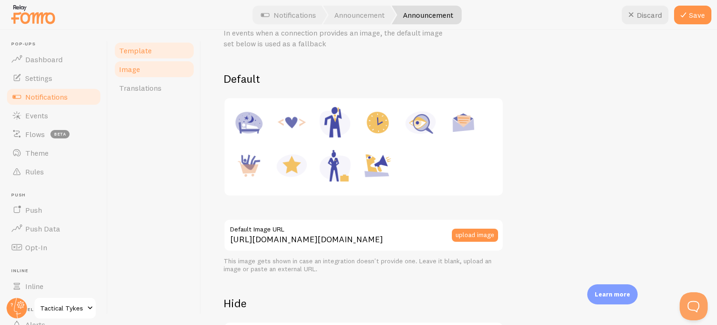
click at [137, 49] on span "Template" at bounding box center [135, 50] width 33 height 9
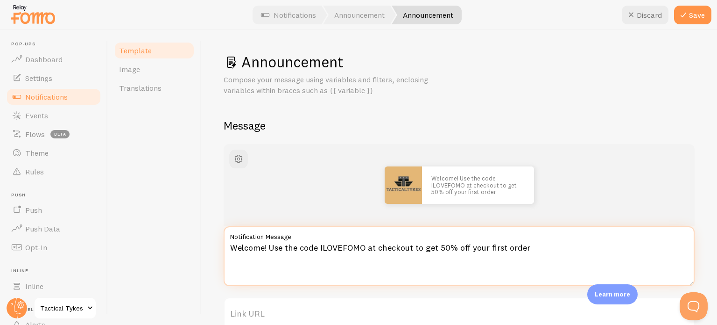
click at [513, 252] on textarea "Welcome! Use the code ILOVEFOMO at checkout to get 50% off your first order" at bounding box center [459, 256] width 471 height 60
drag, startPoint x: 547, startPoint y: 250, endPoint x: 187, endPoint y: 216, distance: 361.7
click at [188, 216] on div "Template Image Translations Announcement Compose your message using variables a…" at bounding box center [413, 177] width 610 height 295
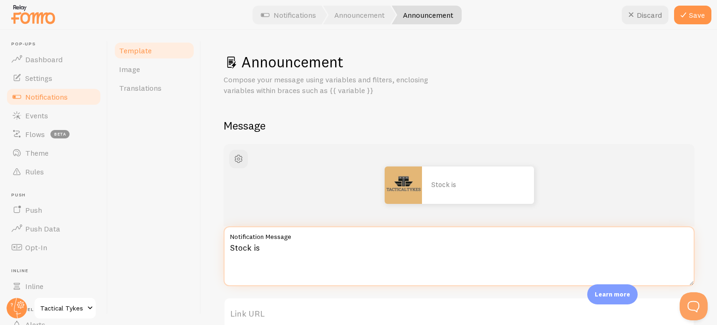
click at [273, 246] on textarea "Stock is" at bounding box center [459, 256] width 471 height 60
drag, startPoint x: 269, startPoint y: 248, endPoint x: 197, endPoint y: 242, distance: 72.2
click at [197, 242] on div "Template Image Translations Announcement Compose your message using variables a…" at bounding box center [413, 177] width 610 height 295
paste textarea "Low Stock Alert! Only a few units left—and prices rise with the next order. Bea…"
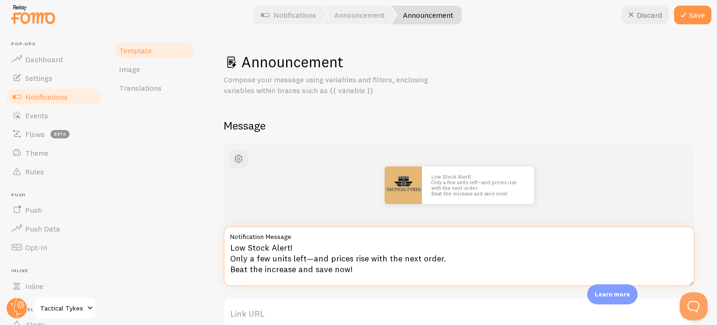
click at [367, 269] on textarea "Low Stock Alert! Only a few units left—and prices rise with the next order. Bea…" at bounding box center [459, 256] width 471 height 60
paste textarea "⏳"
click at [228, 248] on textarea "Low Stock Alert! Only a few units left—and prices rise with the next order. Bea…" at bounding box center [459, 256] width 471 height 60
paste textarea "💥"
click at [317, 245] on textarea "💥Low Stock Alert! Only a few units left—and prices rise with the next order. Be…" at bounding box center [459, 256] width 471 height 60
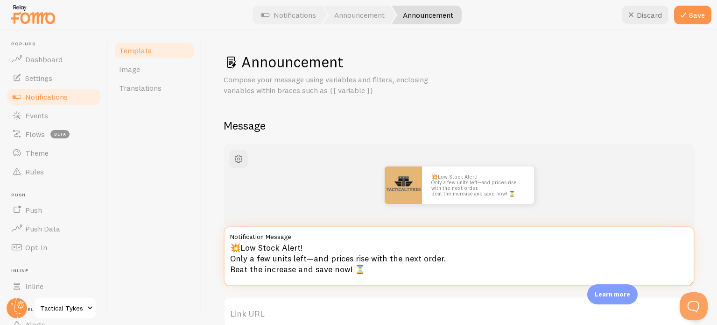
paste textarea "💥"
type textarea "💥Low Stock Alert!💥 Only a few units left—and prices rise with the next order. B…"
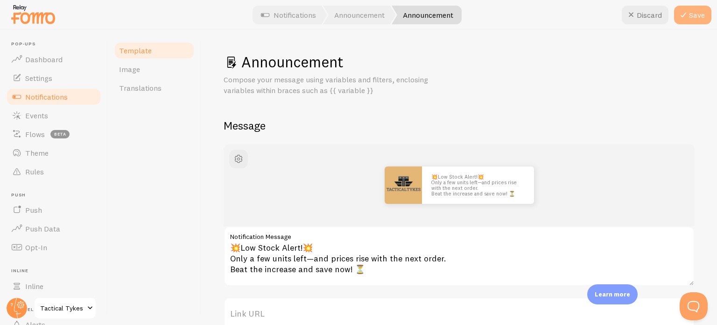
click at [693, 12] on button "Save" at bounding box center [692, 15] width 37 height 19
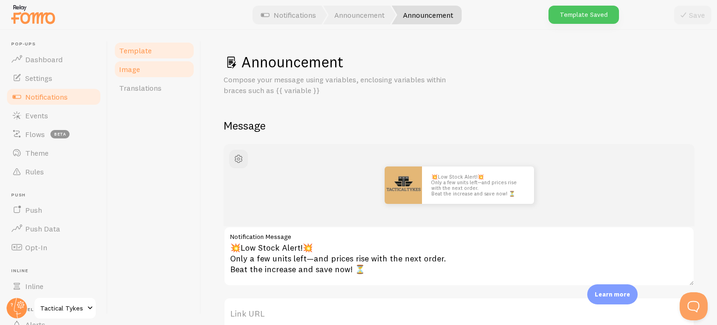
click at [153, 68] on link "Image" at bounding box center [154, 69] width 82 height 19
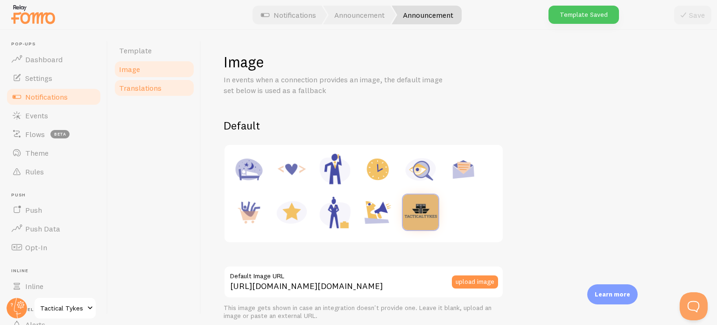
click at [150, 92] on span "Translations" at bounding box center [140, 87] width 43 height 9
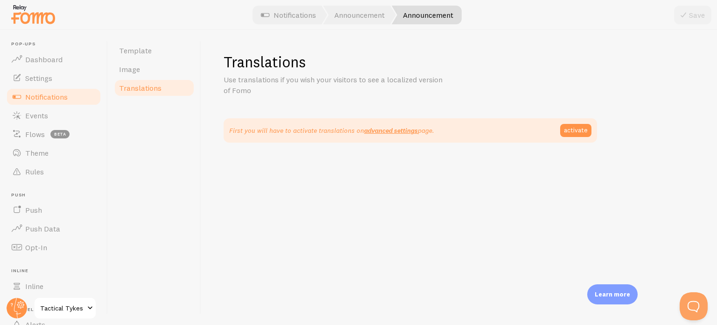
click at [51, 99] on span "Notifications" at bounding box center [46, 96] width 43 height 9
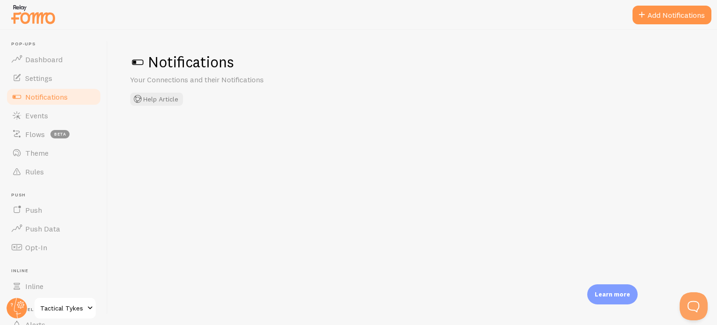
checkbox input "false"
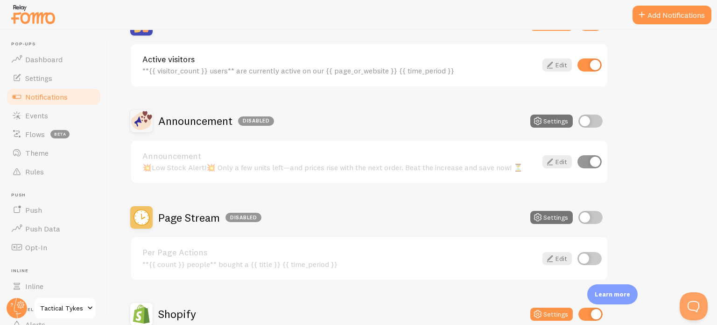
scroll to position [234, 0]
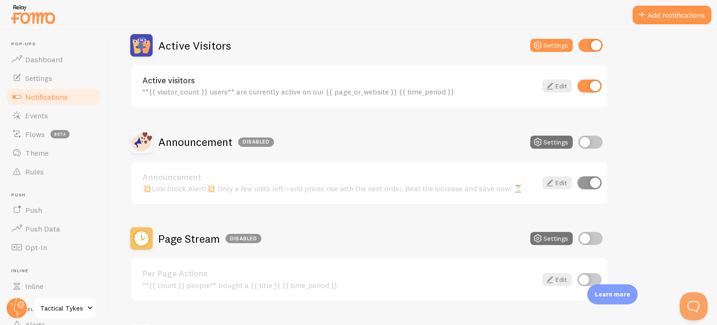
click at [589, 180] on input "checkbox" at bounding box center [590, 182] width 24 height 13
click at [596, 183] on input "checkbox" at bounding box center [590, 182] width 24 height 13
checkbox input "true"
click at [555, 141] on button "Settings" at bounding box center [552, 141] width 43 height 13
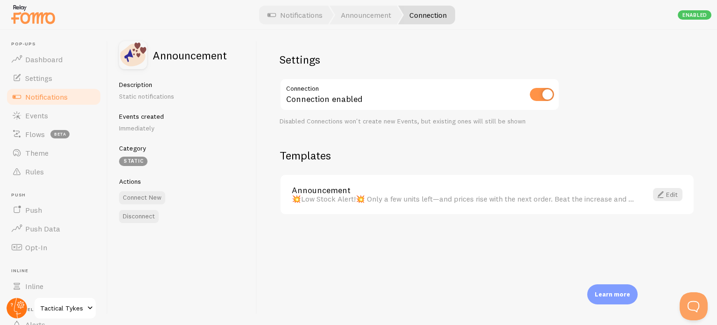
click at [7, 307] on circle at bounding box center [17, 308] width 21 height 21
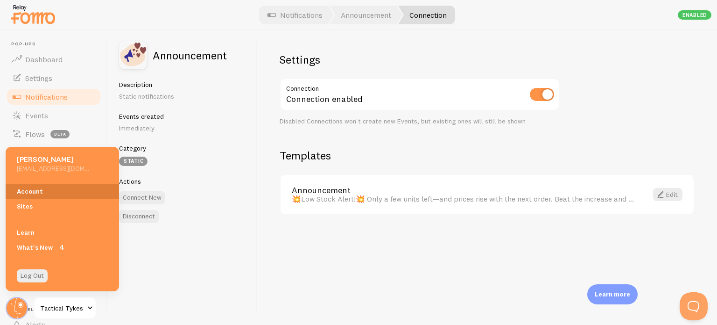
click at [26, 188] on link "Account" at bounding box center [62, 191] width 113 height 15
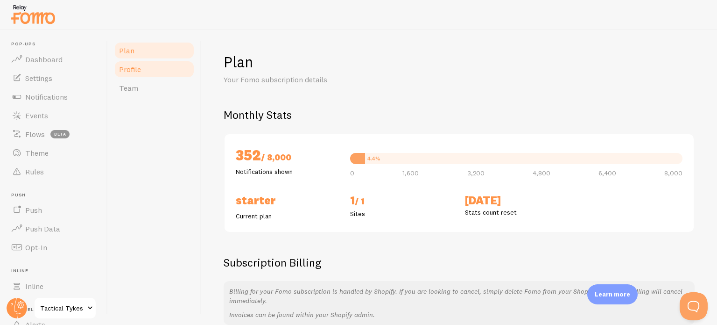
click at [147, 71] on link "Profile" at bounding box center [154, 69] width 82 height 19
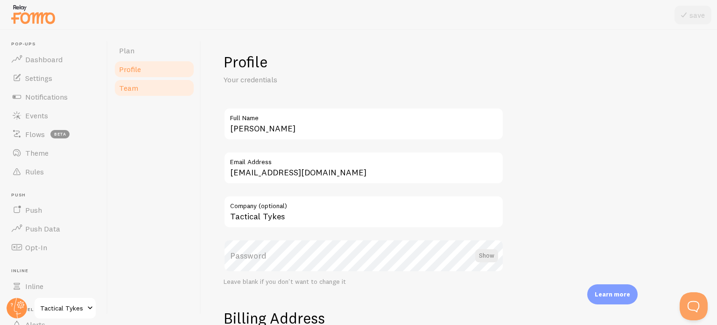
click at [145, 91] on link "Team" at bounding box center [154, 87] width 82 height 19
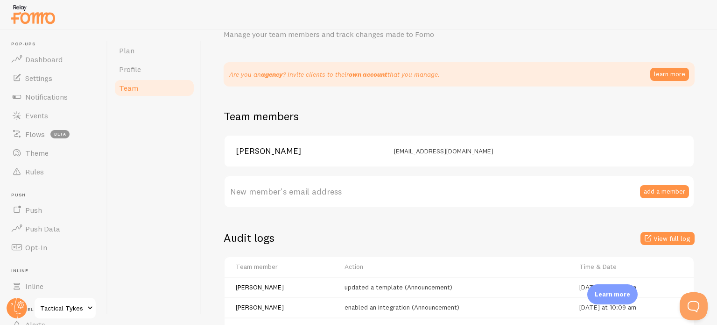
scroll to position [140, 0]
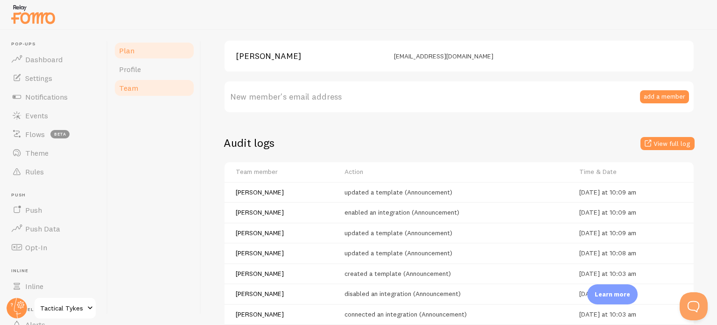
click at [146, 52] on link "Plan" at bounding box center [154, 50] width 82 height 19
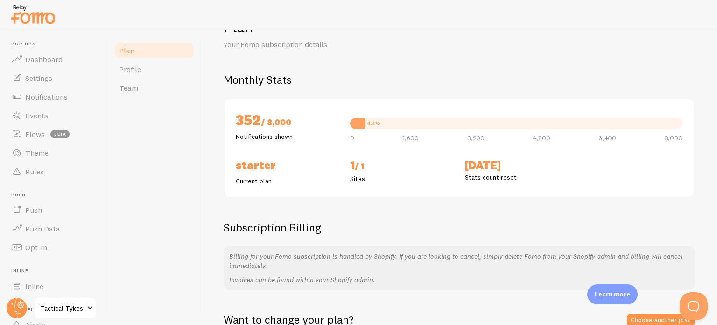
scroll to position [136, 0]
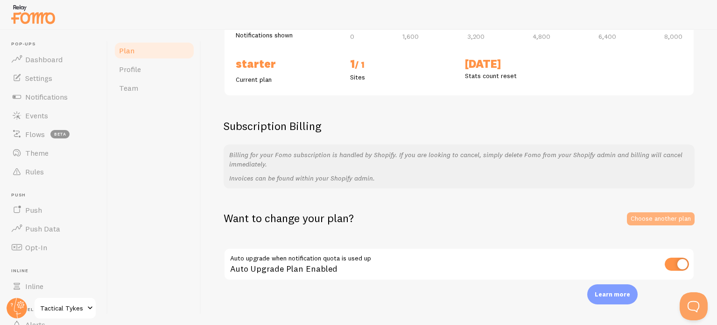
click at [646, 215] on link "Choose another plan" at bounding box center [661, 218] width 68 height 13
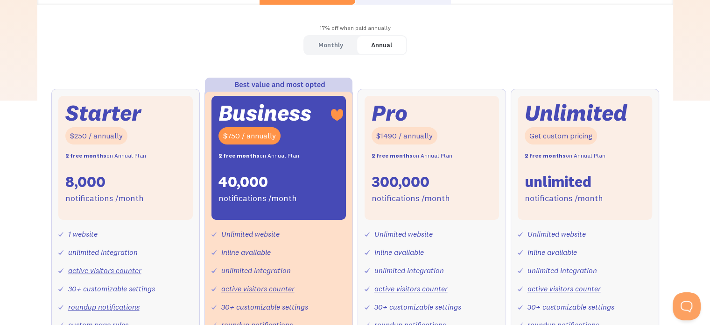
scroll to position [234, 0]
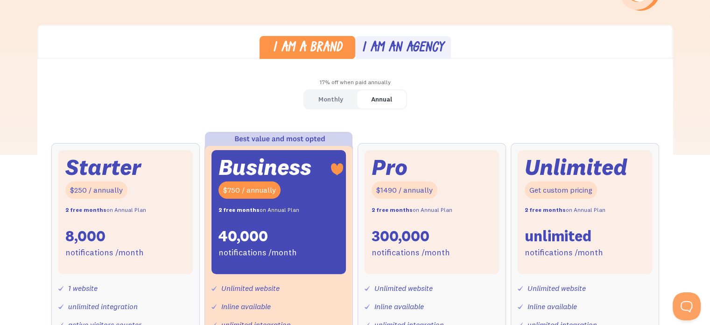
click at [378, 93] on div "Annual" at bounding box center [381, 99] width 21 height 14
click at [332, 99] on div "Monthly" at bounding box center [331, 99] width 25 height 14
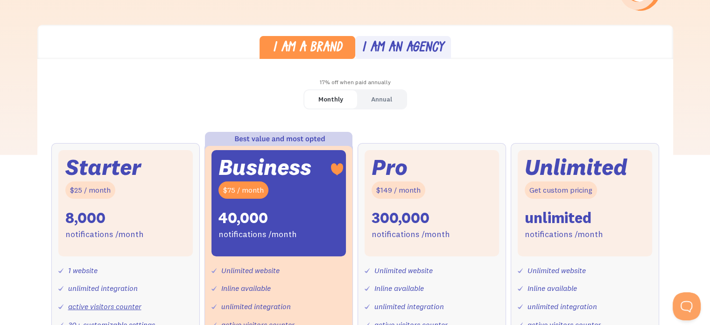
click at [384, 104] on div "Annual" at bounding box center [381, 99] width 21 height 14
